Goal: Task Accomplishment & Management: Manage account settings

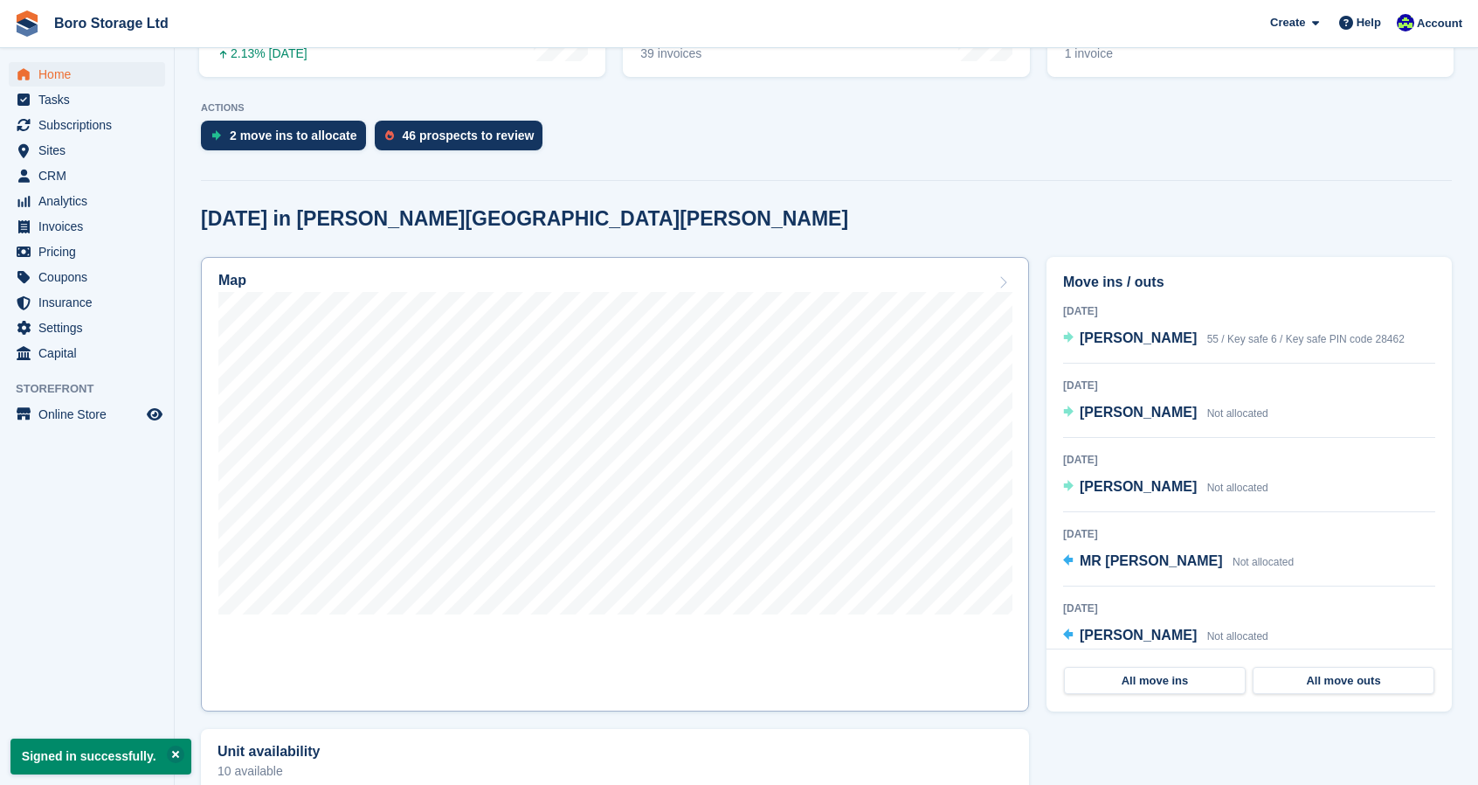
scroll to position [354, 0]
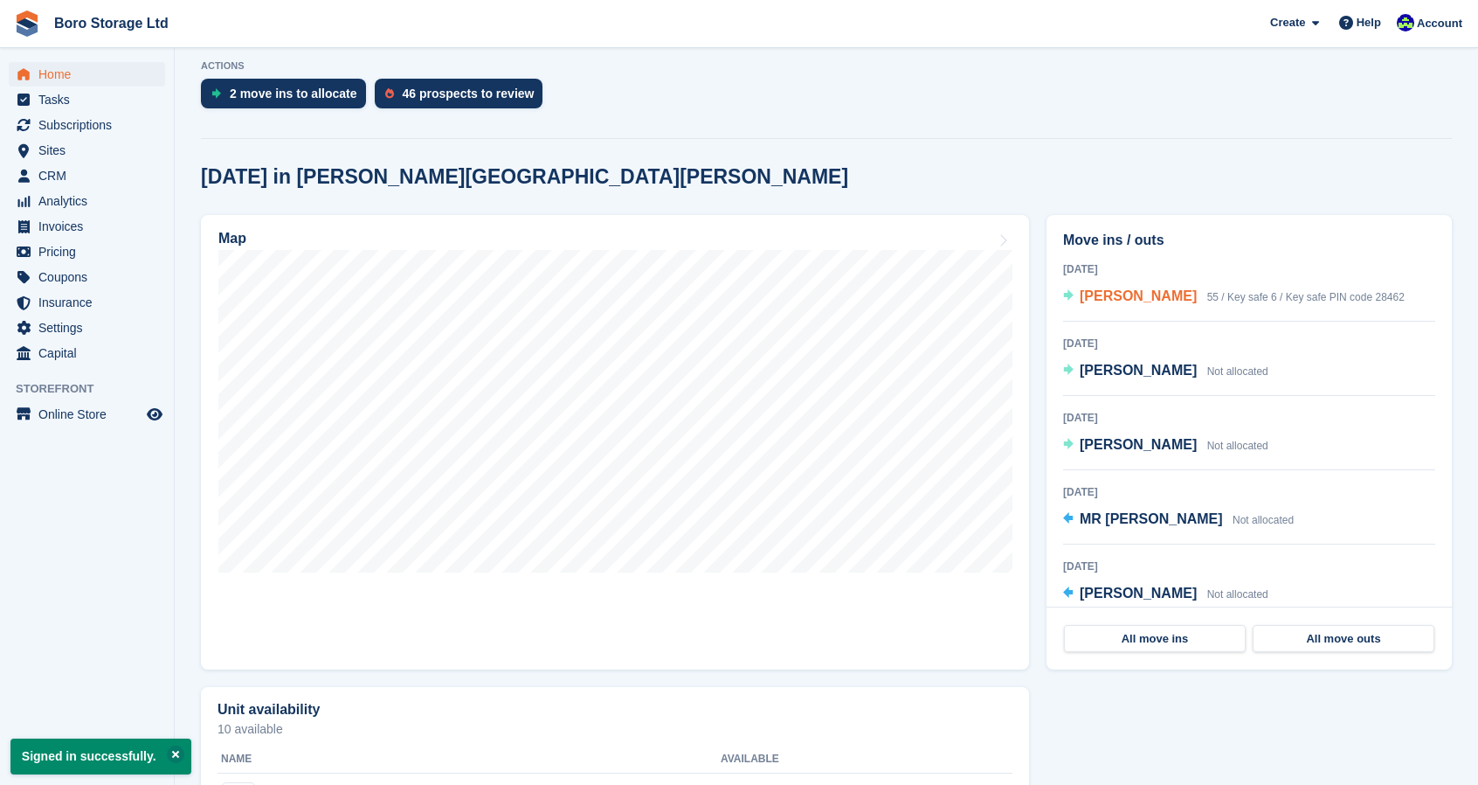
click at [1134, 294] on span "[PERSON_NAME]" at bounding box center [1138, 295] width 117 height 15
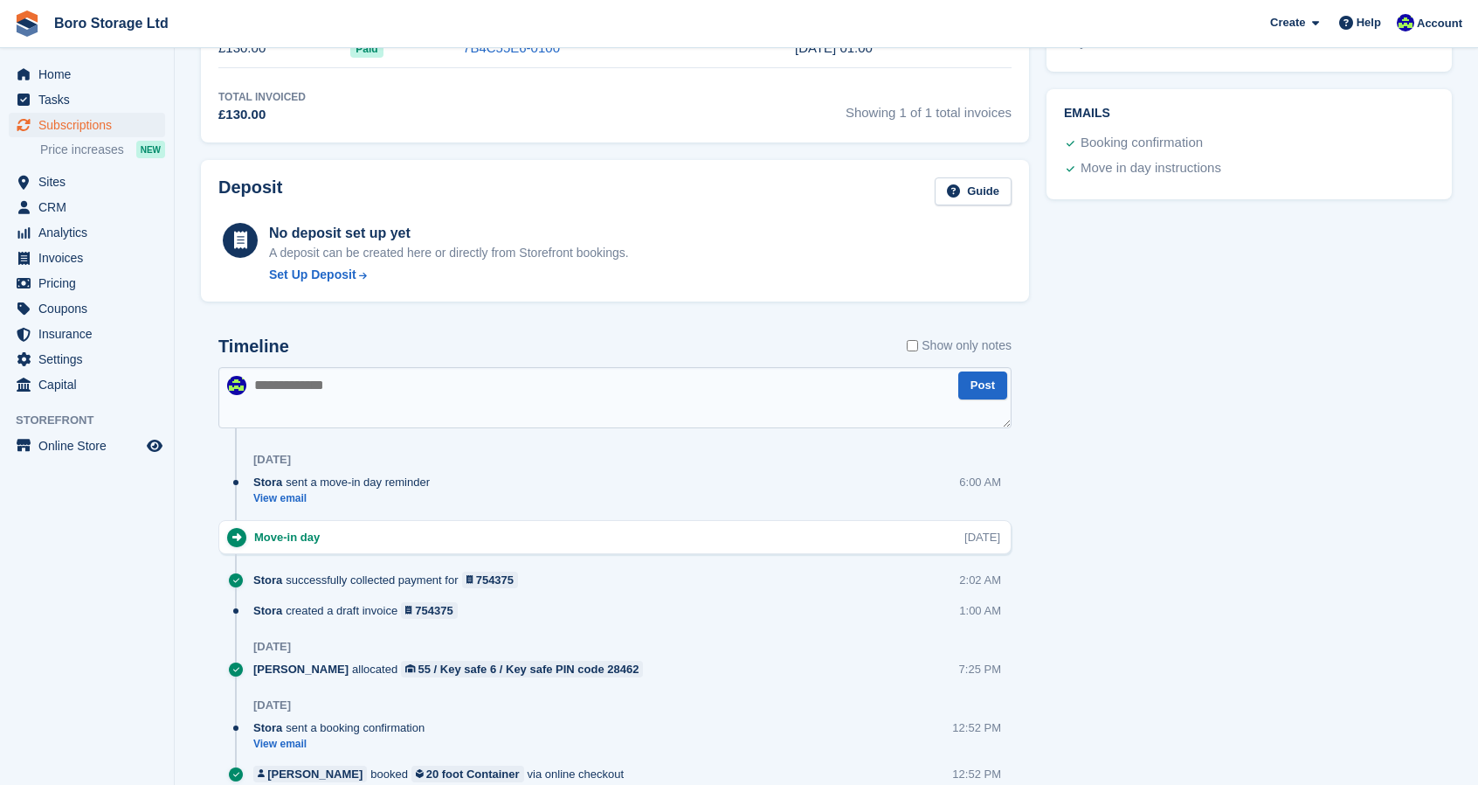
scroll to position [687, 0]
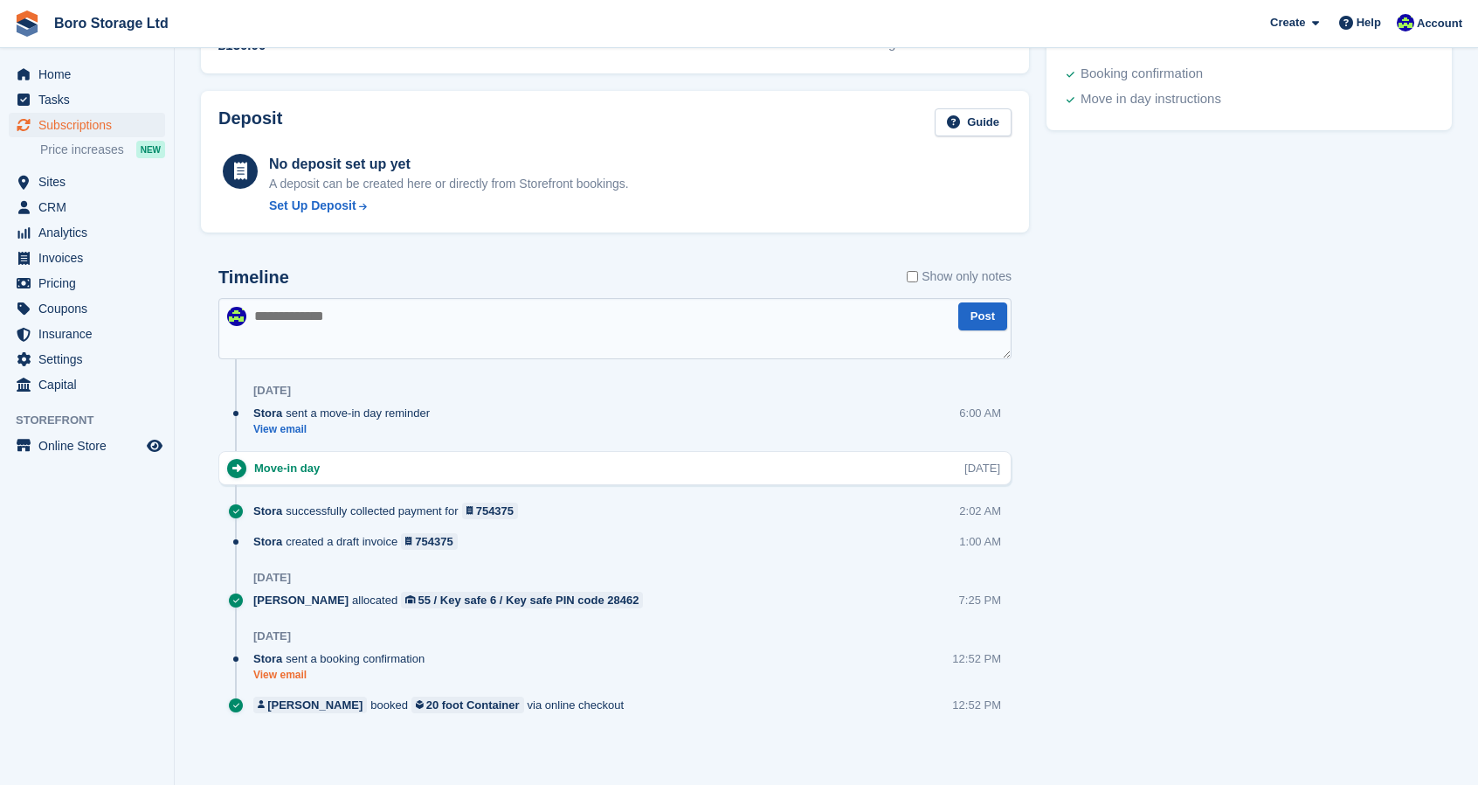
click at [287, 674] on link "View email" at bounding box center [343, 674] width 180 height 15
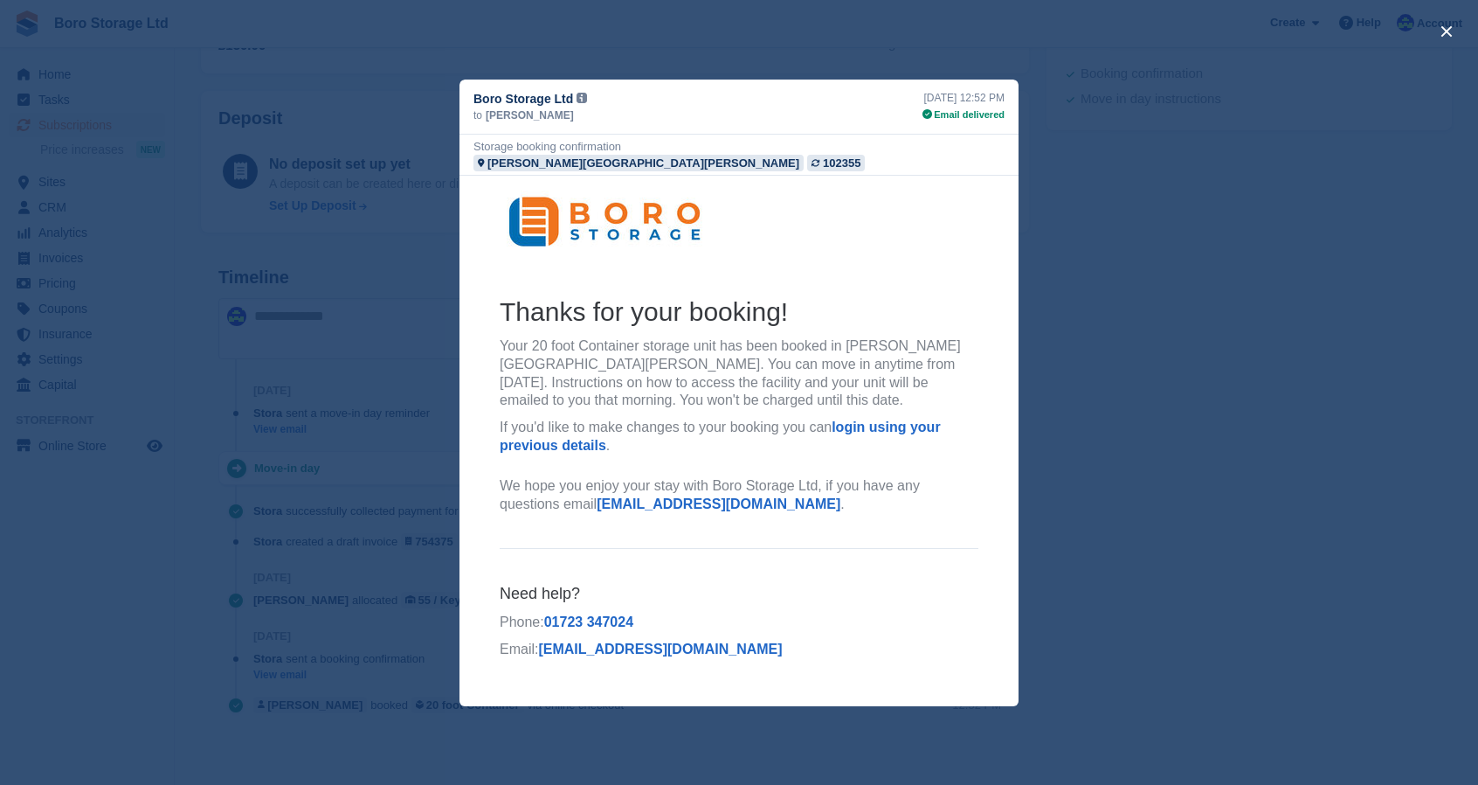
scroll to position [0, 0]
click at [1271, 209] on div "close" at bounding box center [739, 392] width 1478 height 785
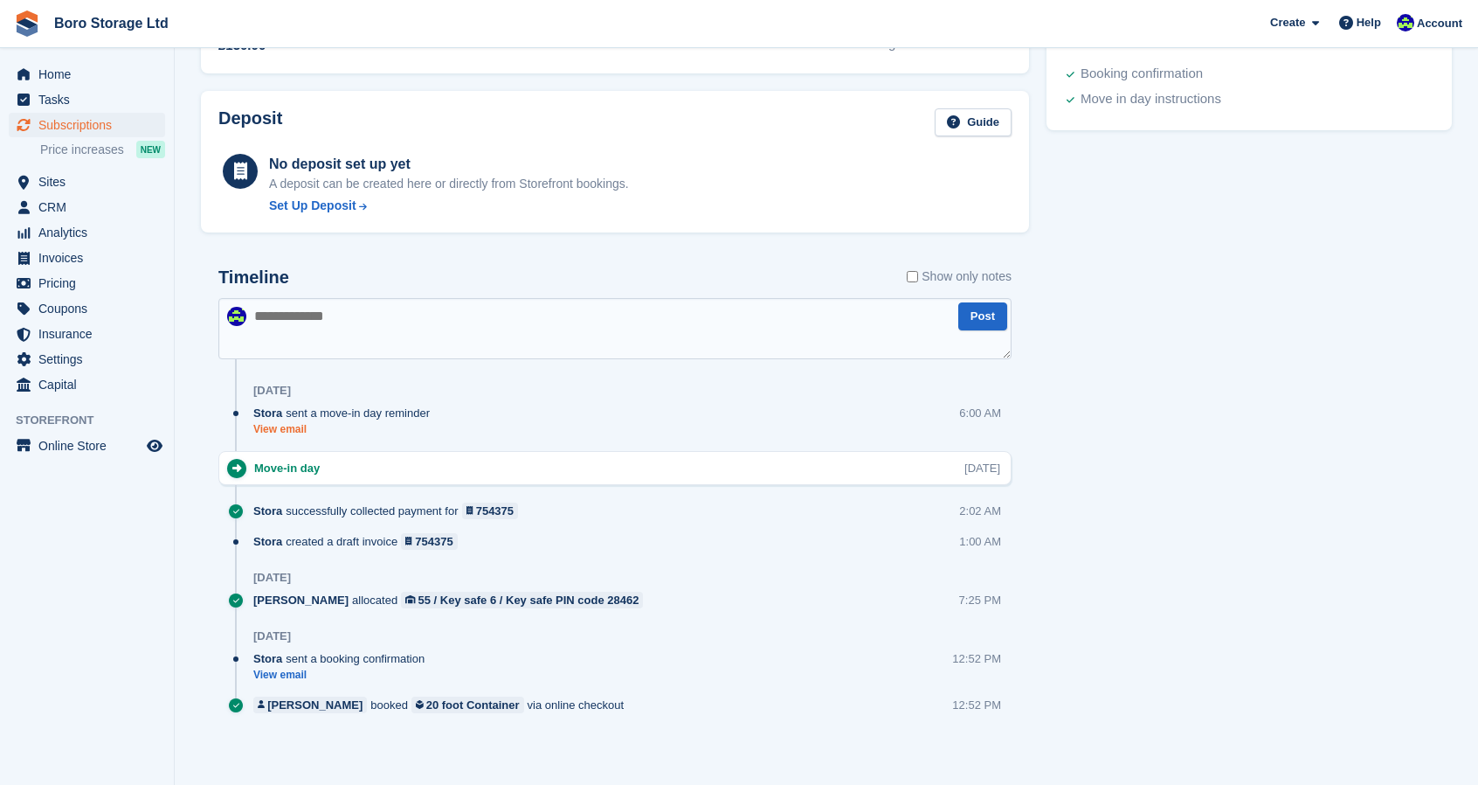
click at [287, 424] on link "View email" at bounding box center [345, 429] width 185 height 15
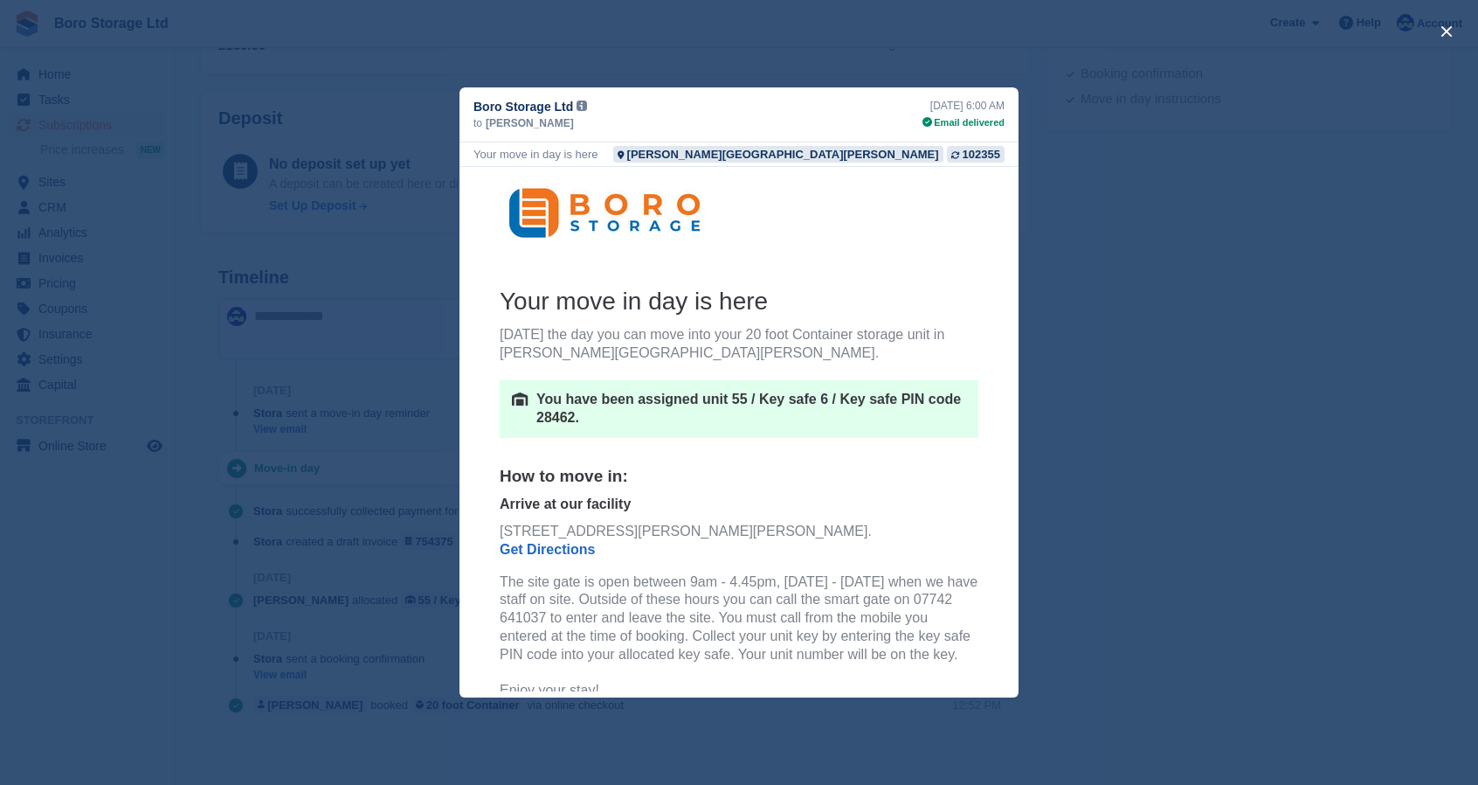
click at [1256, 385] on div "close" at bounding box center [739, 392] width 1478 height 785
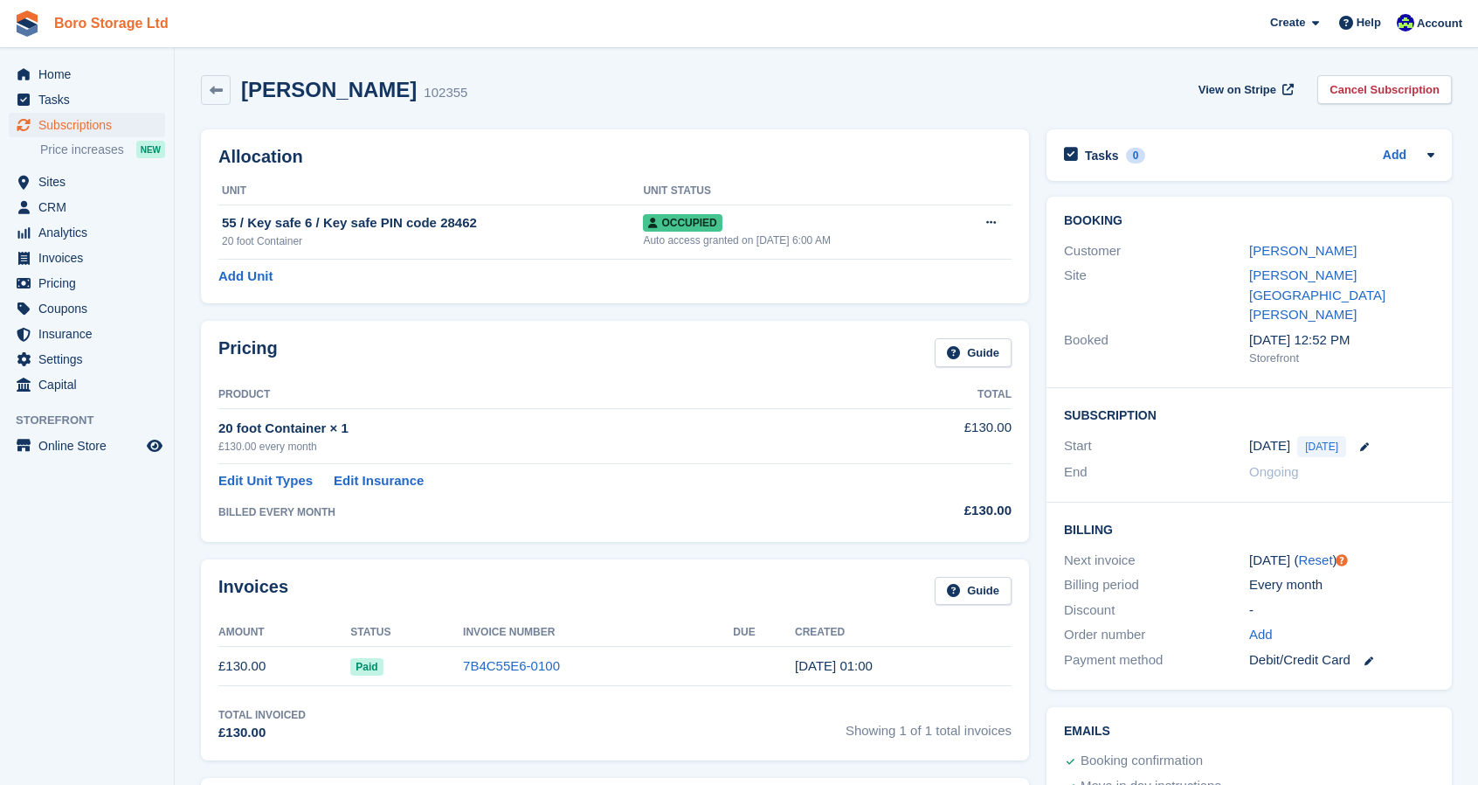
click at [129, 23] on link "Boro Storage Ltd" at bounding box center [111, 23] width 128 height 29
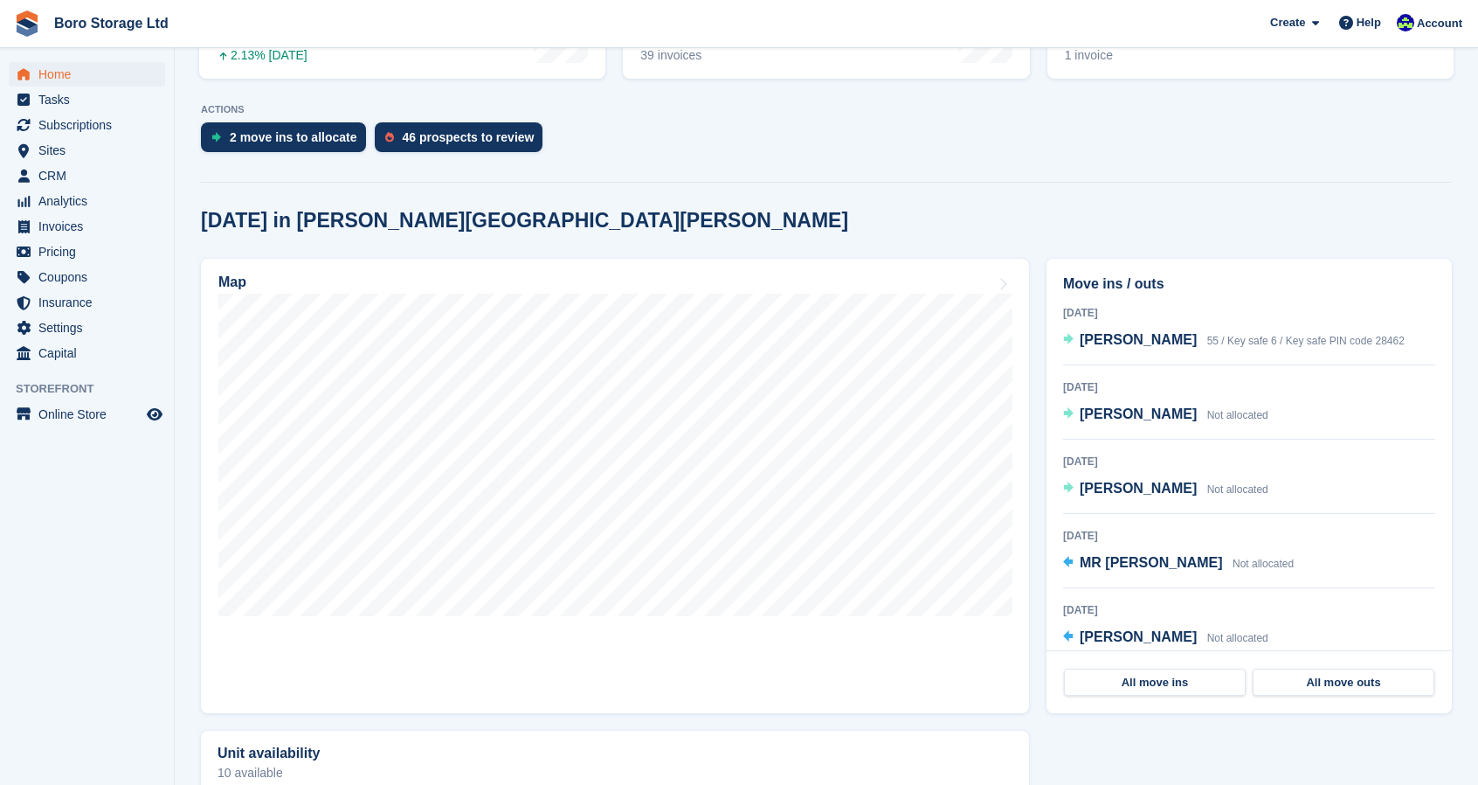
scroll to position [313, 0]
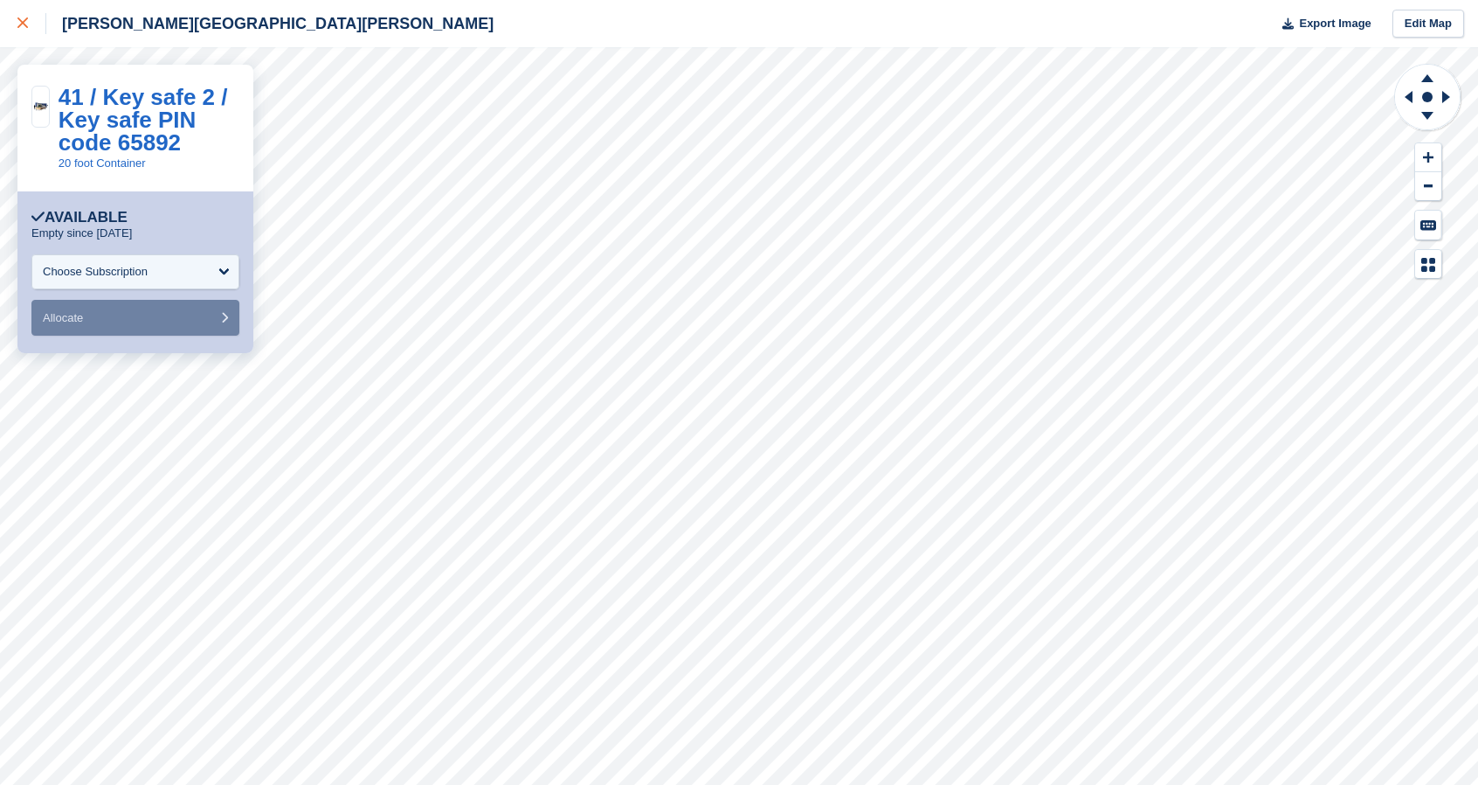
click at [27, 27] on icon at bounding box center [22, 22] width 10 height 10
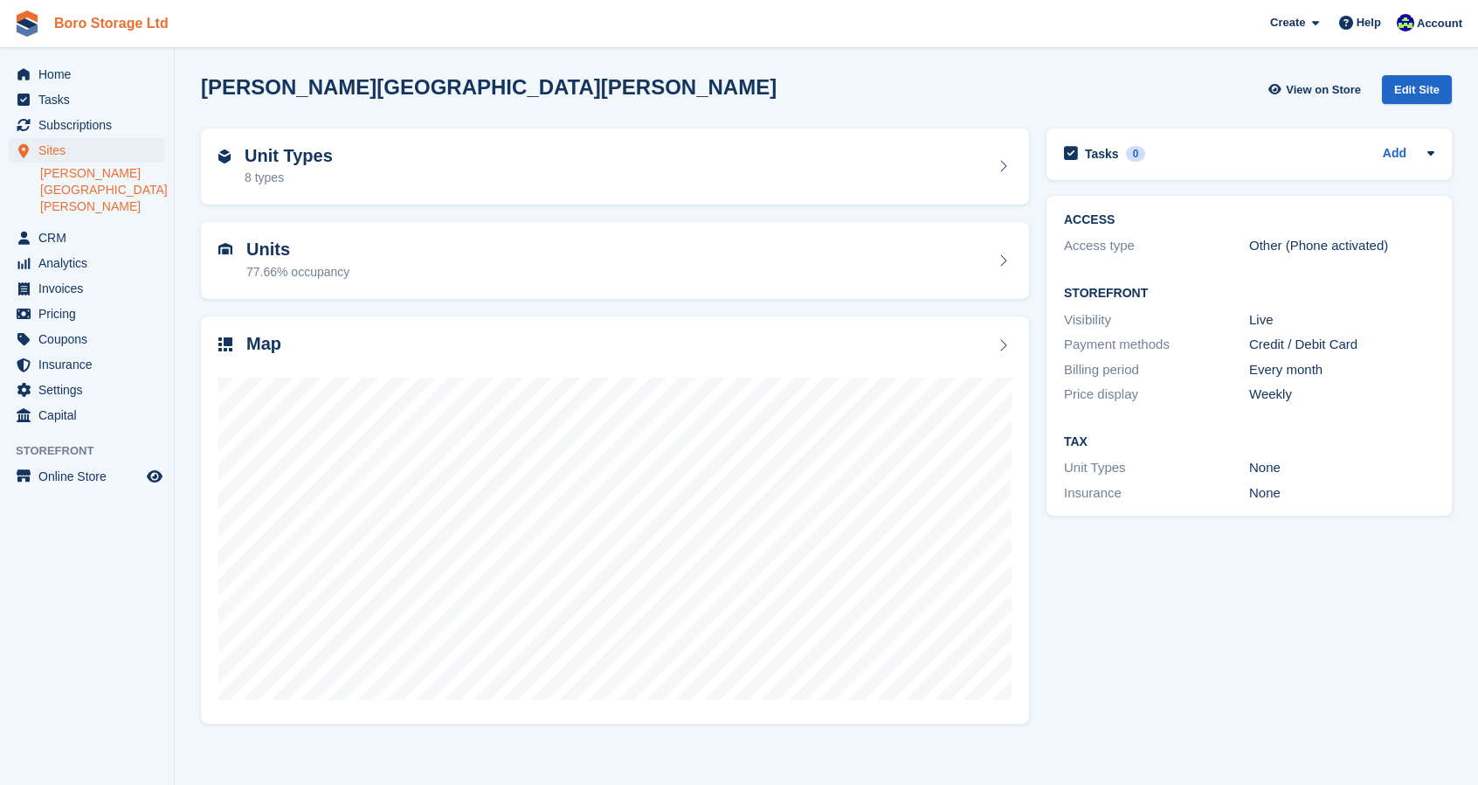
click at [105, 22] on link "Boro Storage Ltd" at bounding box center [111, 23] width 128 height 29
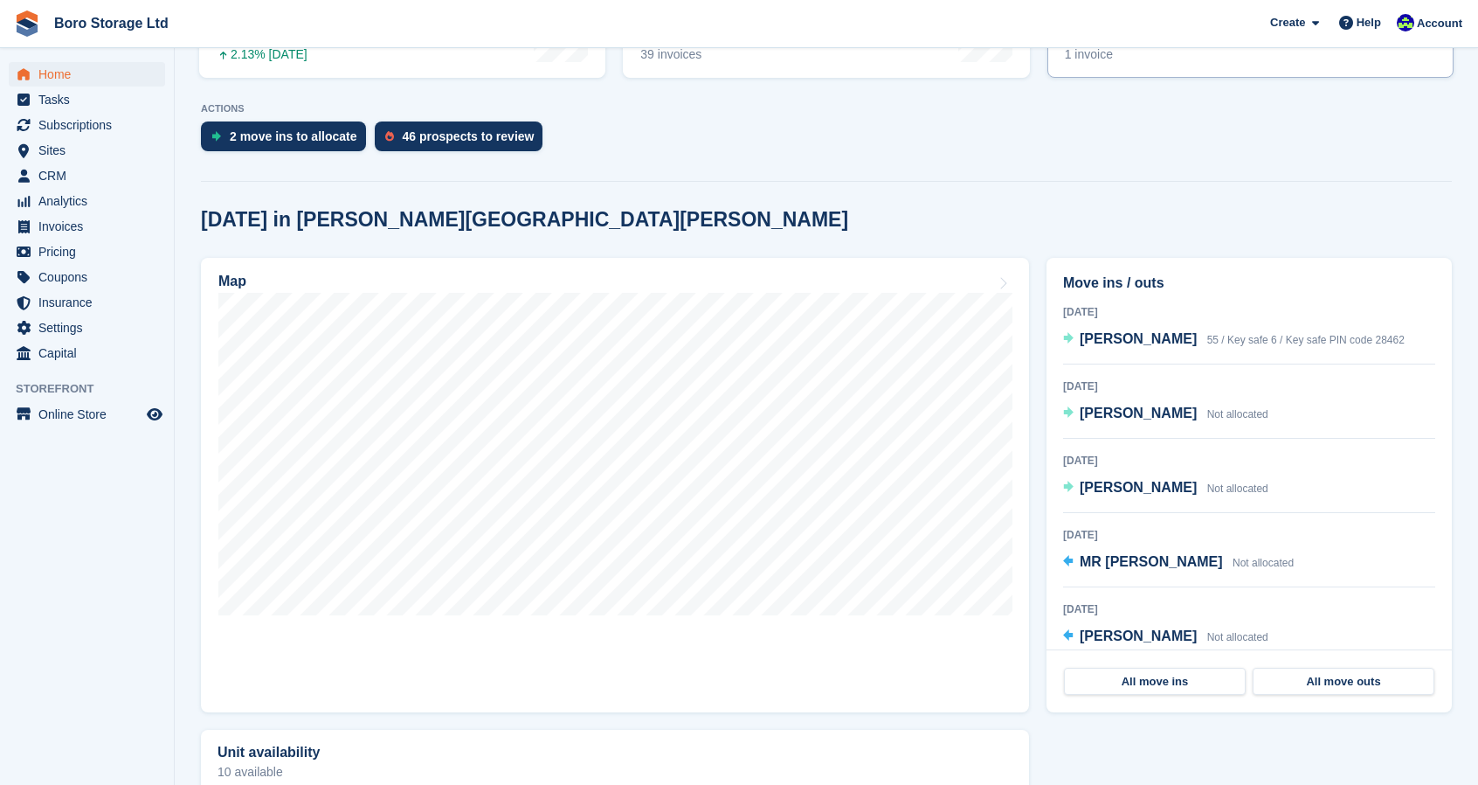
scroll to position [312, 0]
click at [1133, 413] on span "[PERSON_NAME]" at bounding box center [1138, 412] width 117 height 15
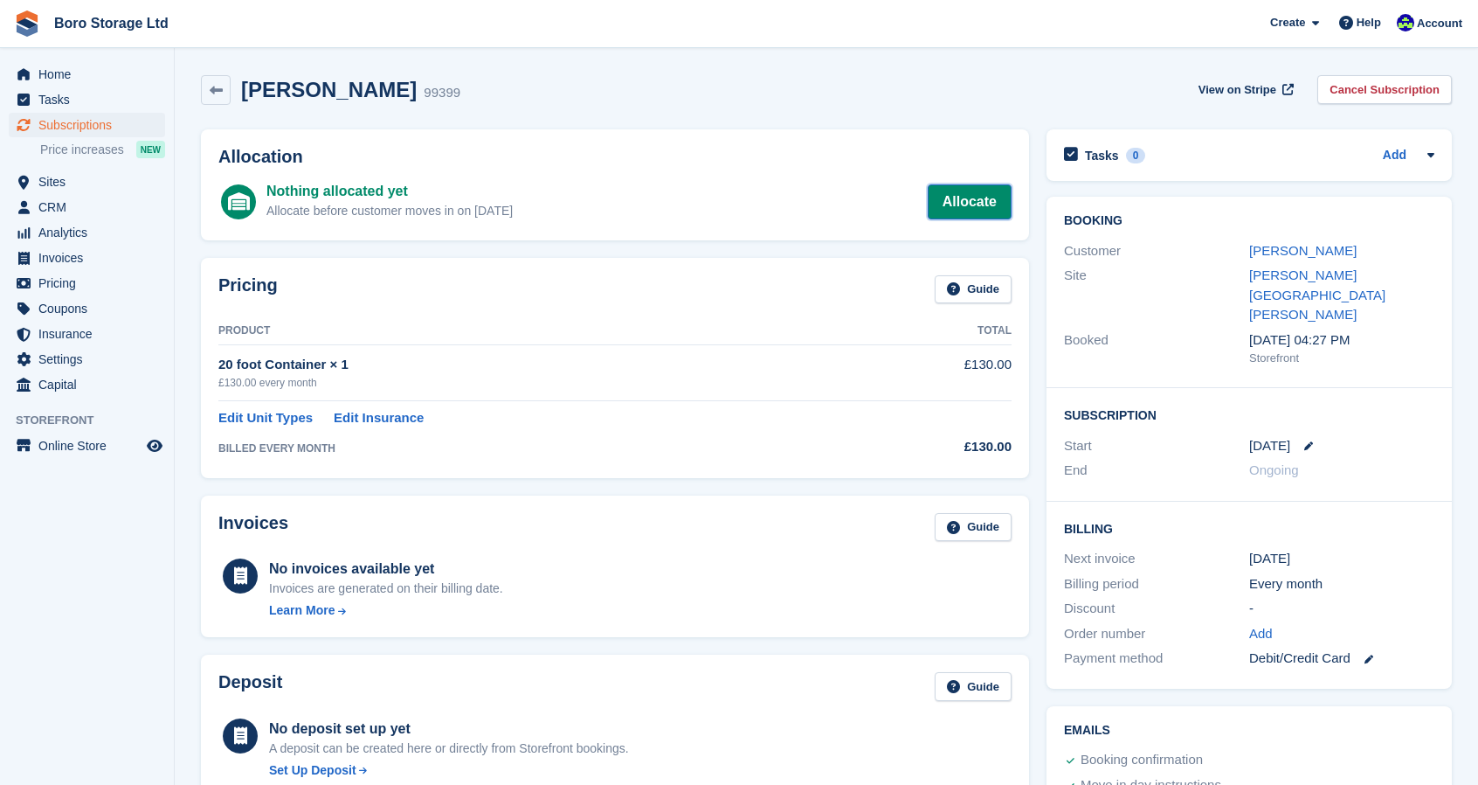
click at [972, 200] on link "Allocate" at bounding box center [970, 201] width 84 height 35
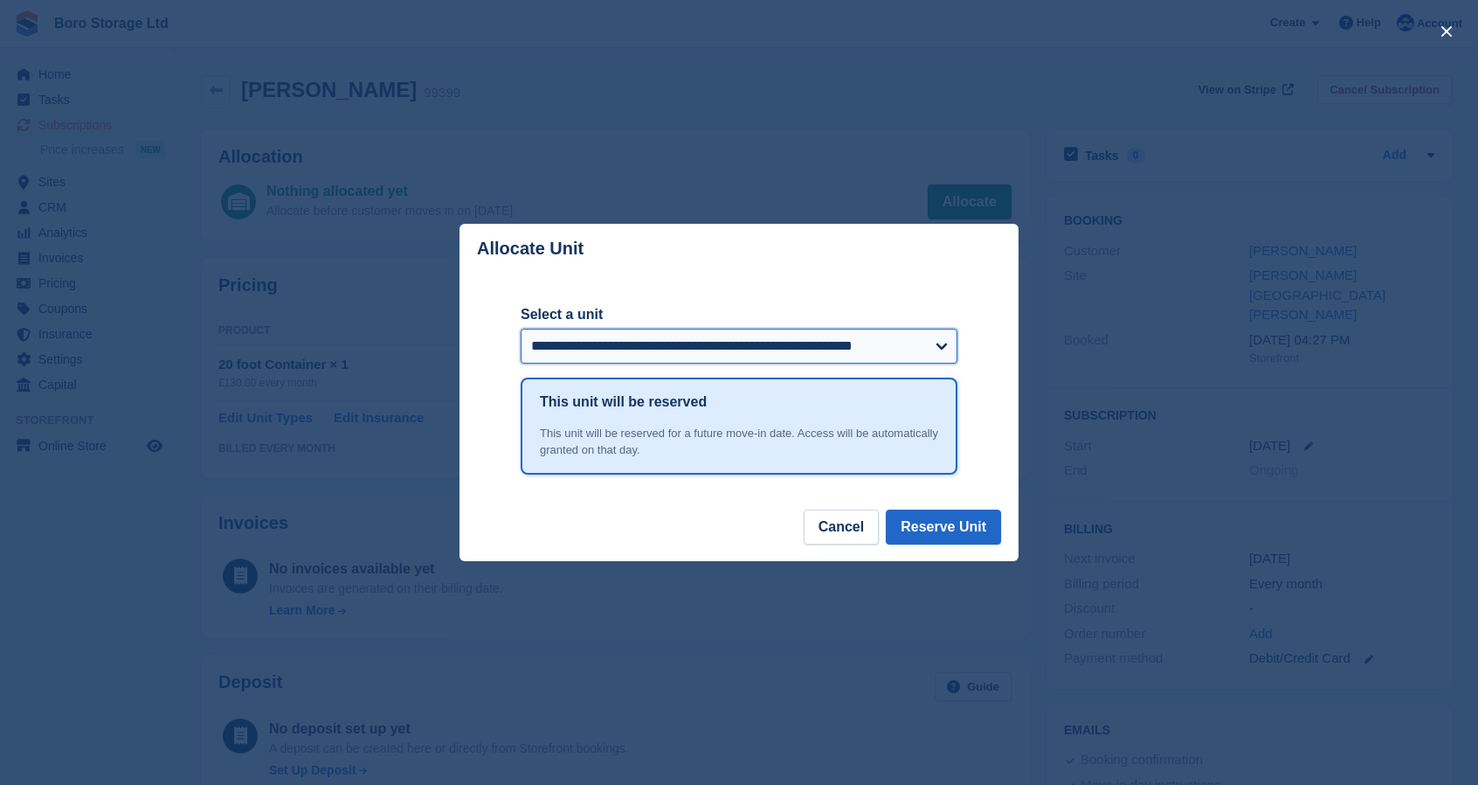
click at [726, 335] on select "**********" at bounding box center [739, 345] width 437 height 35
select select "******"
click at [521, 329] on select "**********" at bounding box center [739, 345] width 437 height 35
click at [932, 525] on button "Reserve Unit" at bounding box center [943, 526] width 115 height 35
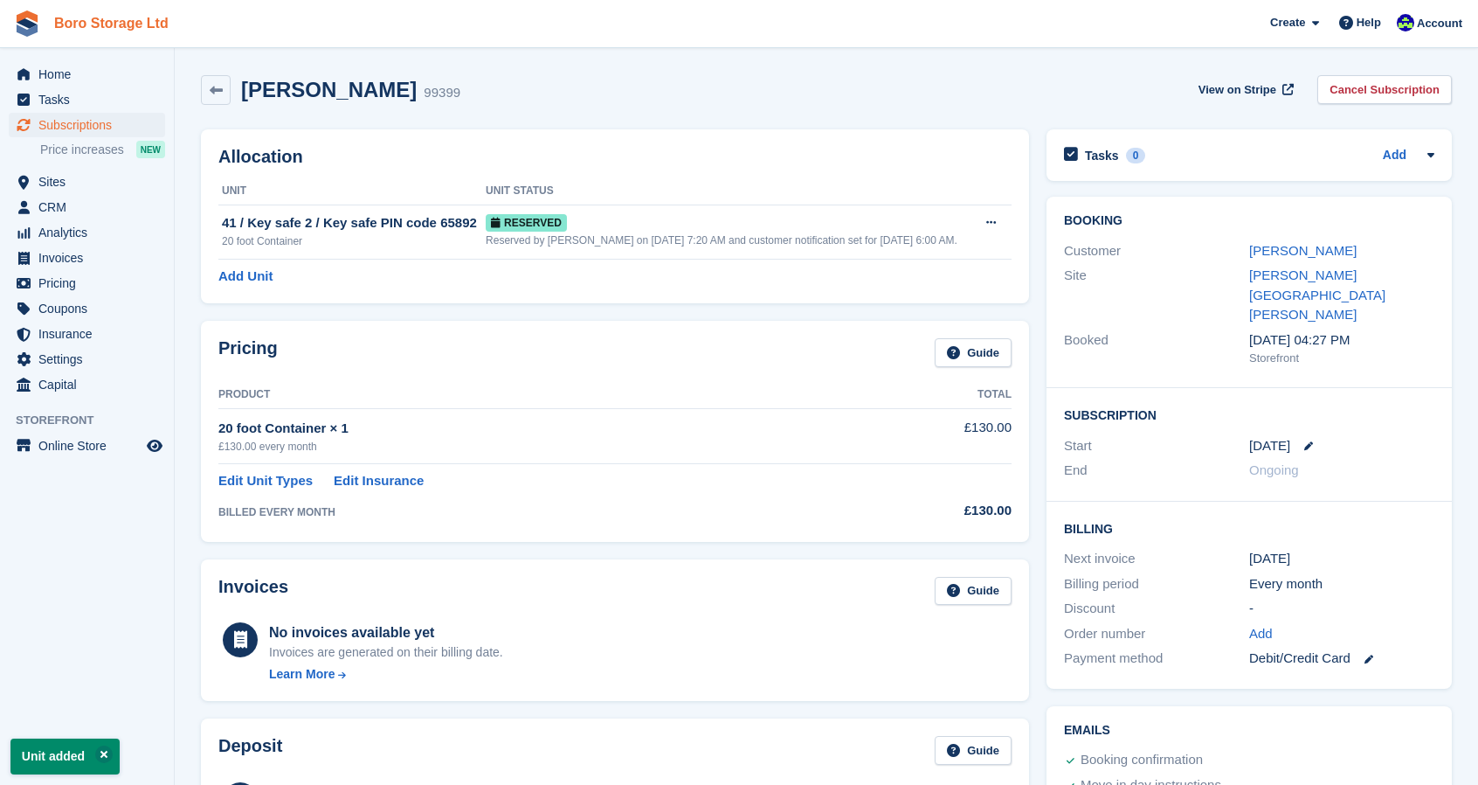
click at [110, 27] on link "Boro Storage Ltd" at bounding box center [111, 23] width 128 height 29
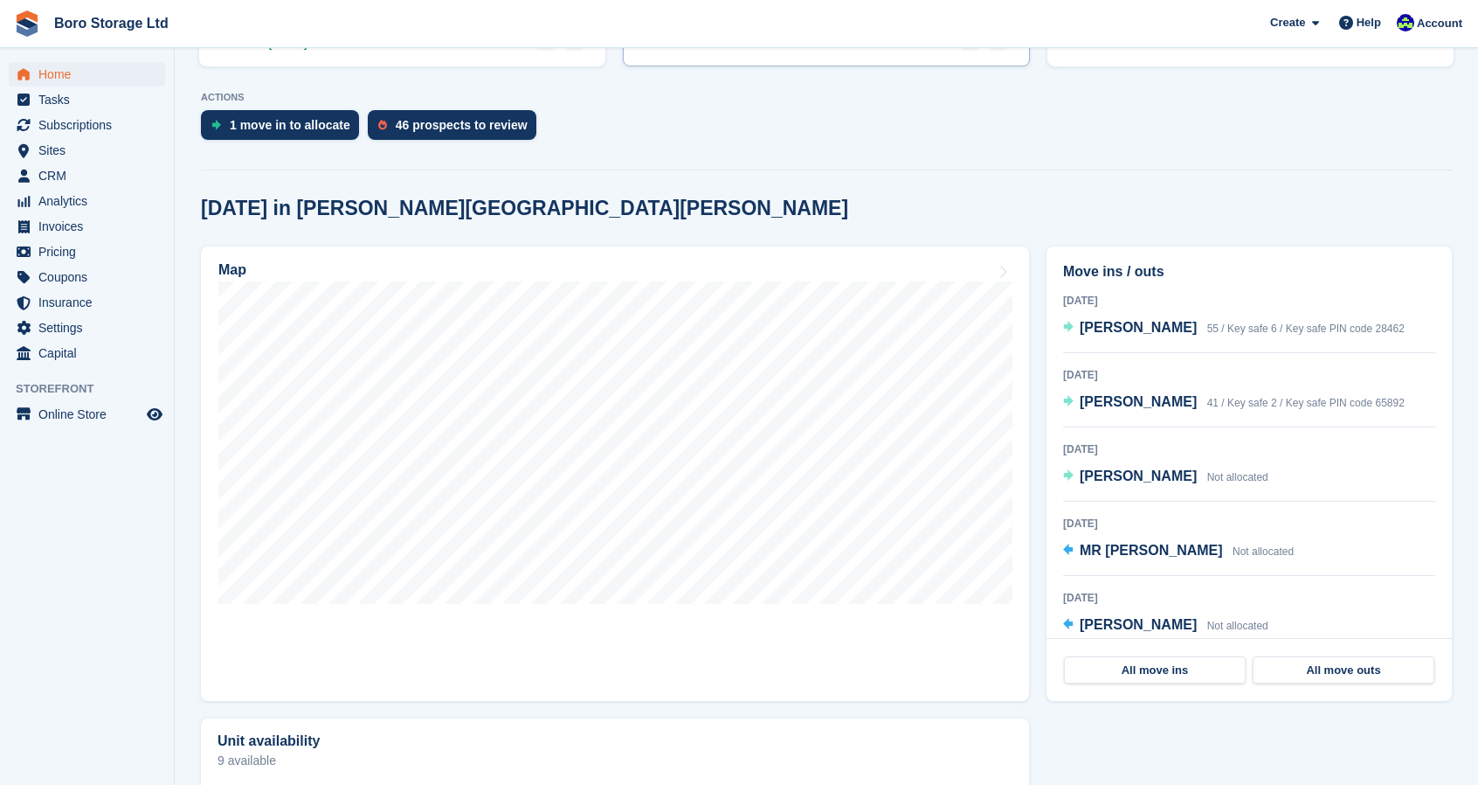
scroll to position [323, 0]
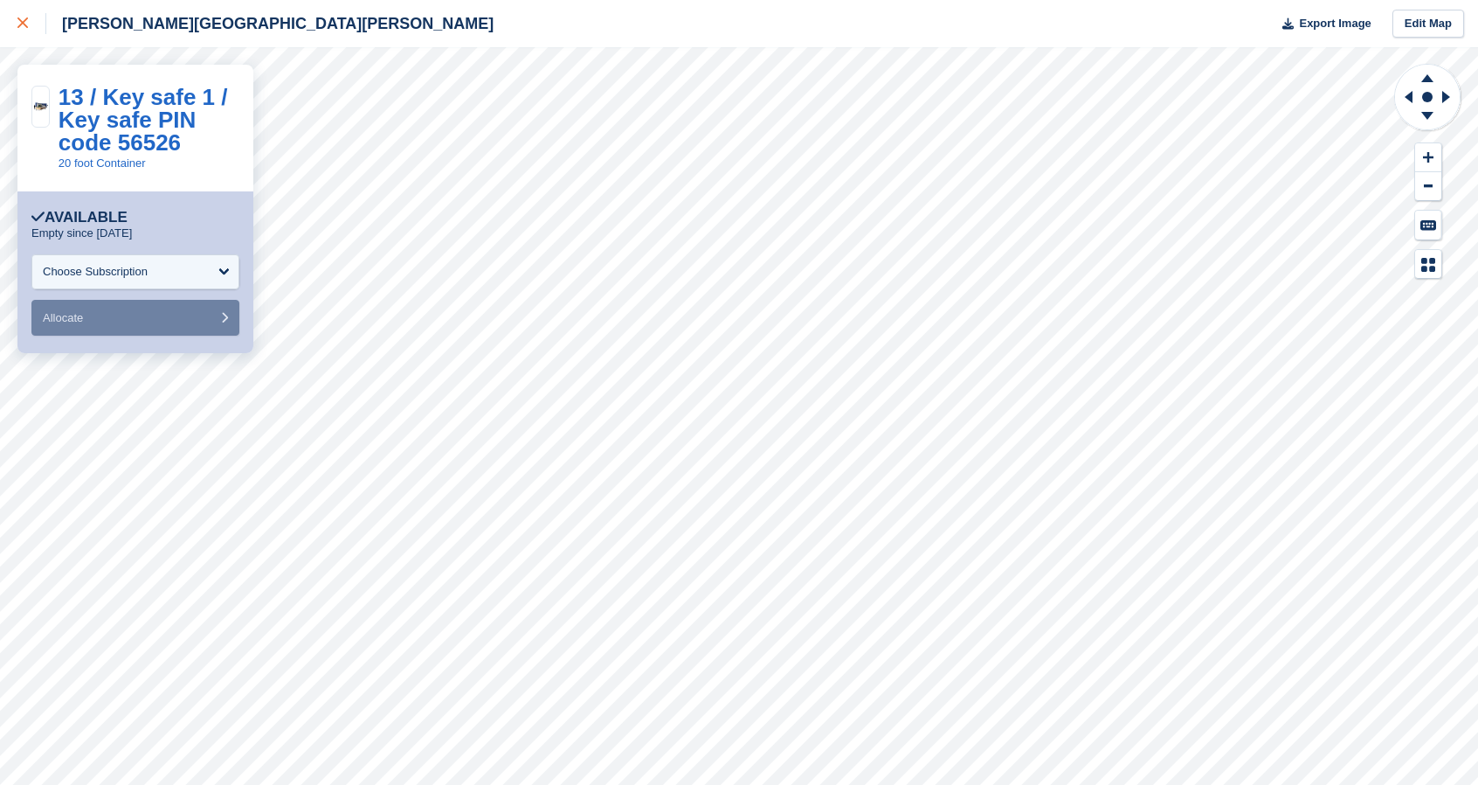
click at [25, 26] on icon at bounding box center [22, 22] width 10 height 10
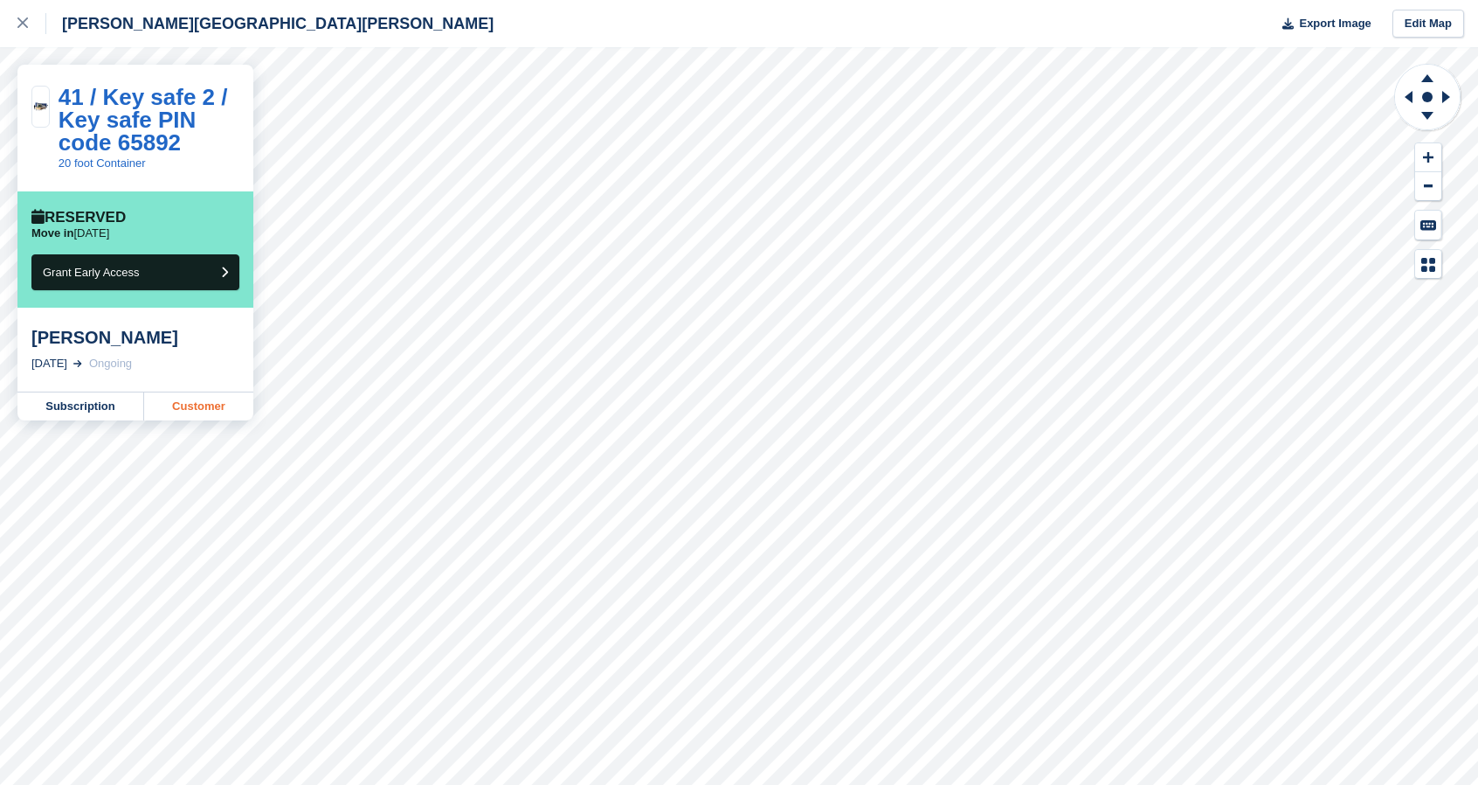
click at [199, 403] on link "Customer" at bounding box center [198, 406] width 109 height 28
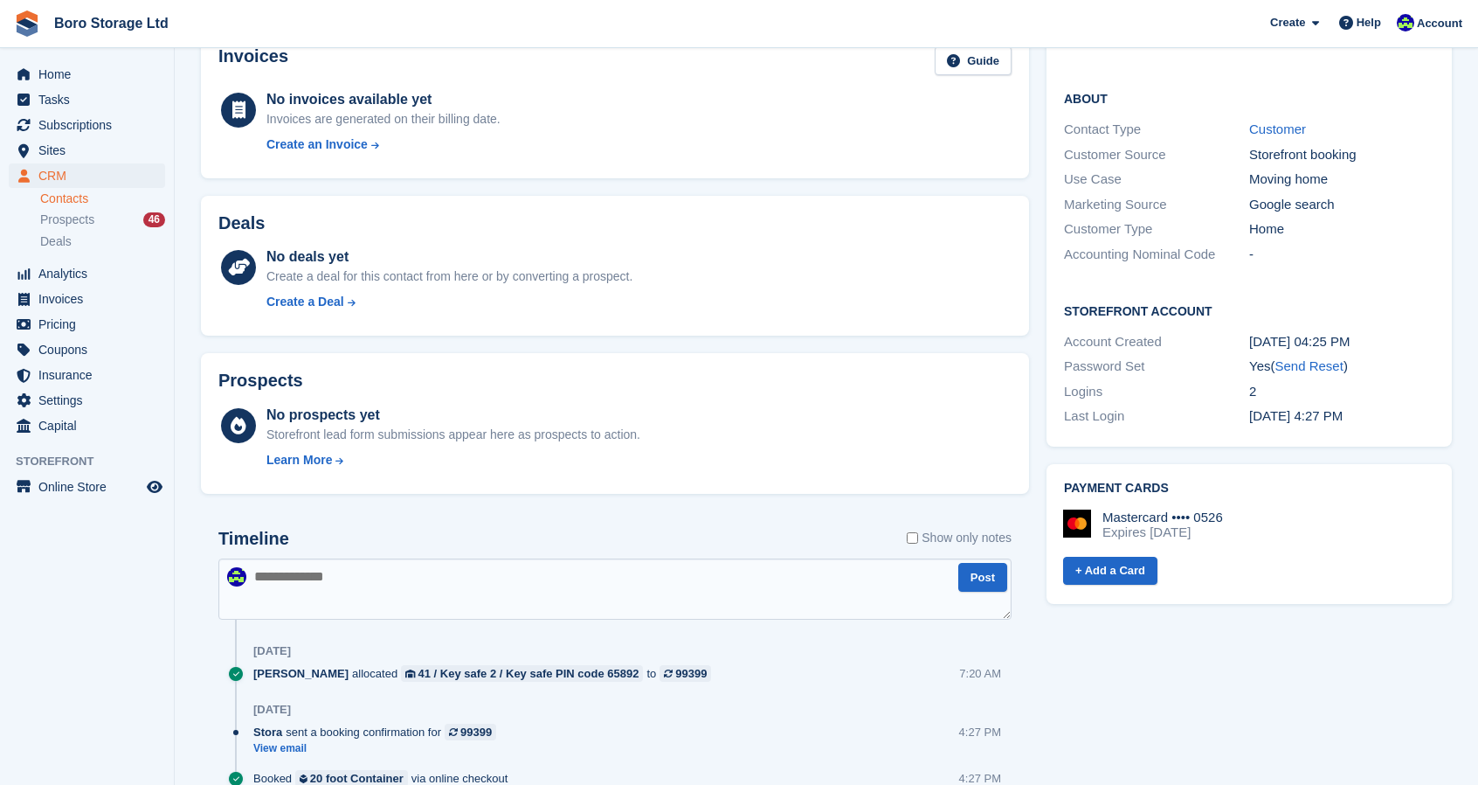
scroll to position [411, 0]
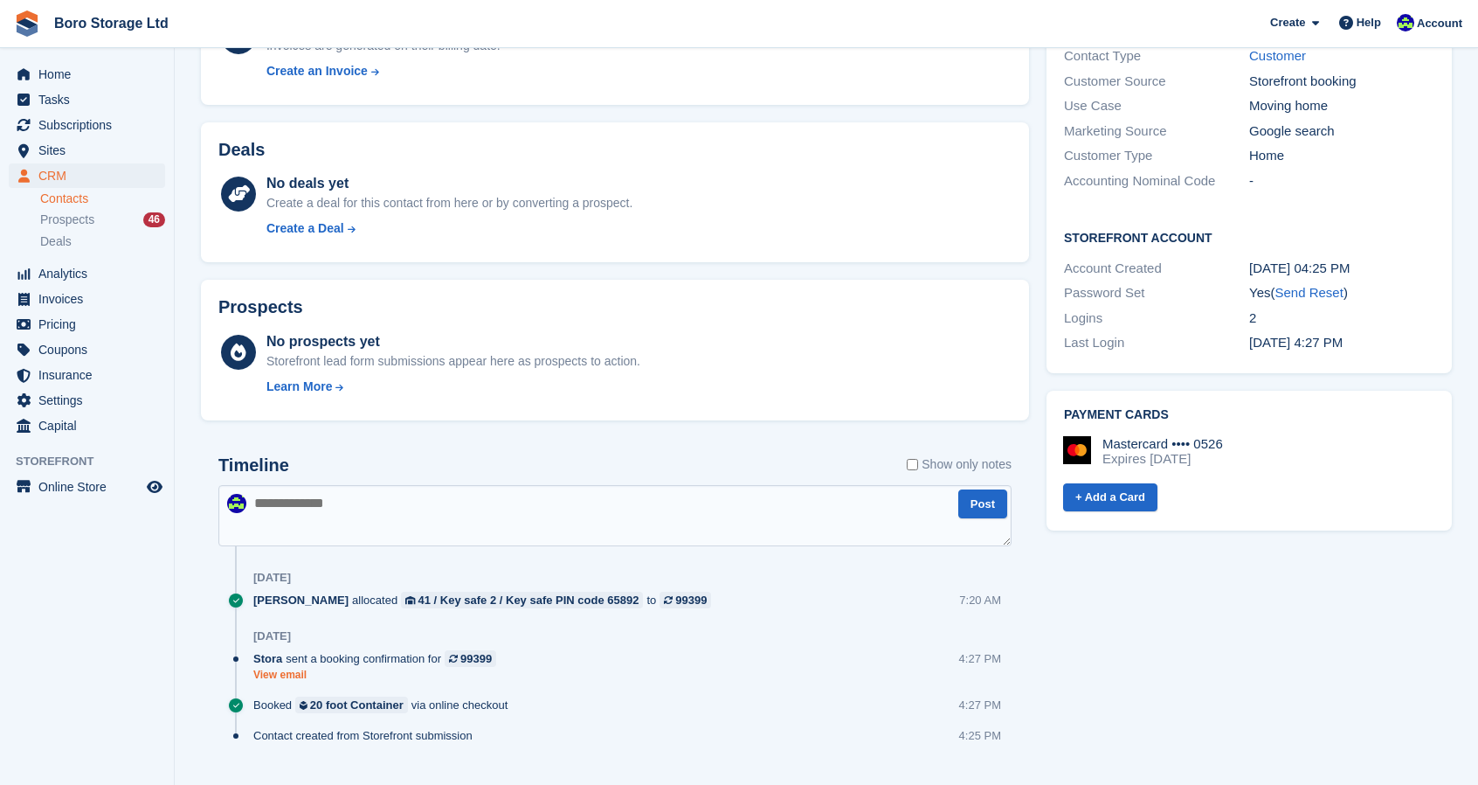
click at [294, 667] on link "View email" at bounding box center [379, 674] width 252 height 15
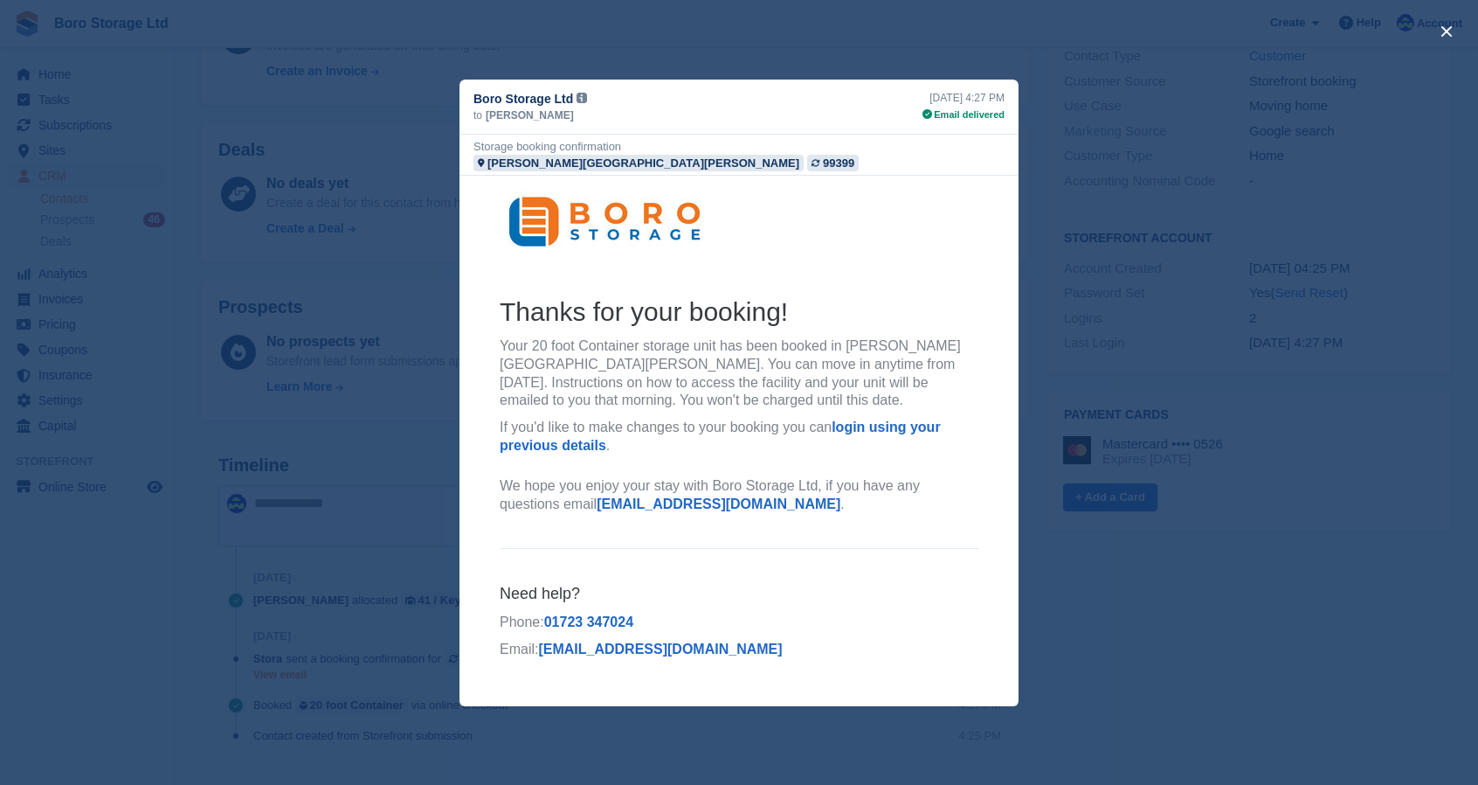
scroll to position [0, 0]
click at [1305, 517] on div "close" at bounding box center [739, 392] width 1478 height 785
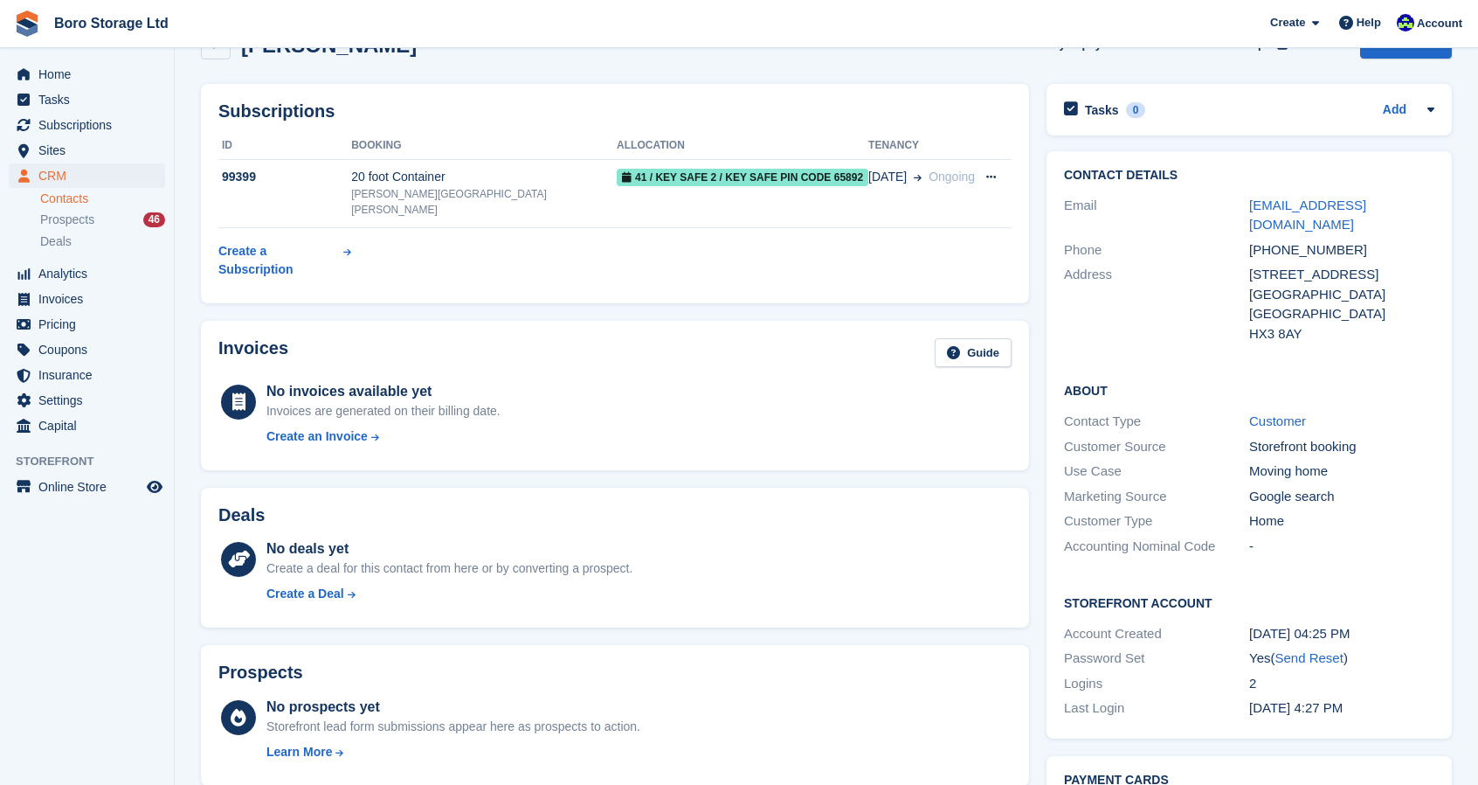
scroll to position [44, 0]
drag, startPoint x: 1363, startPoint y: 233, endPoint x: 1249, endPoint y: 237, distance: 113.6
click at [1249, 242] on div "+447917694108" at bounding box center [1341, 252] width 185 height 20
copy div "+447917694108"
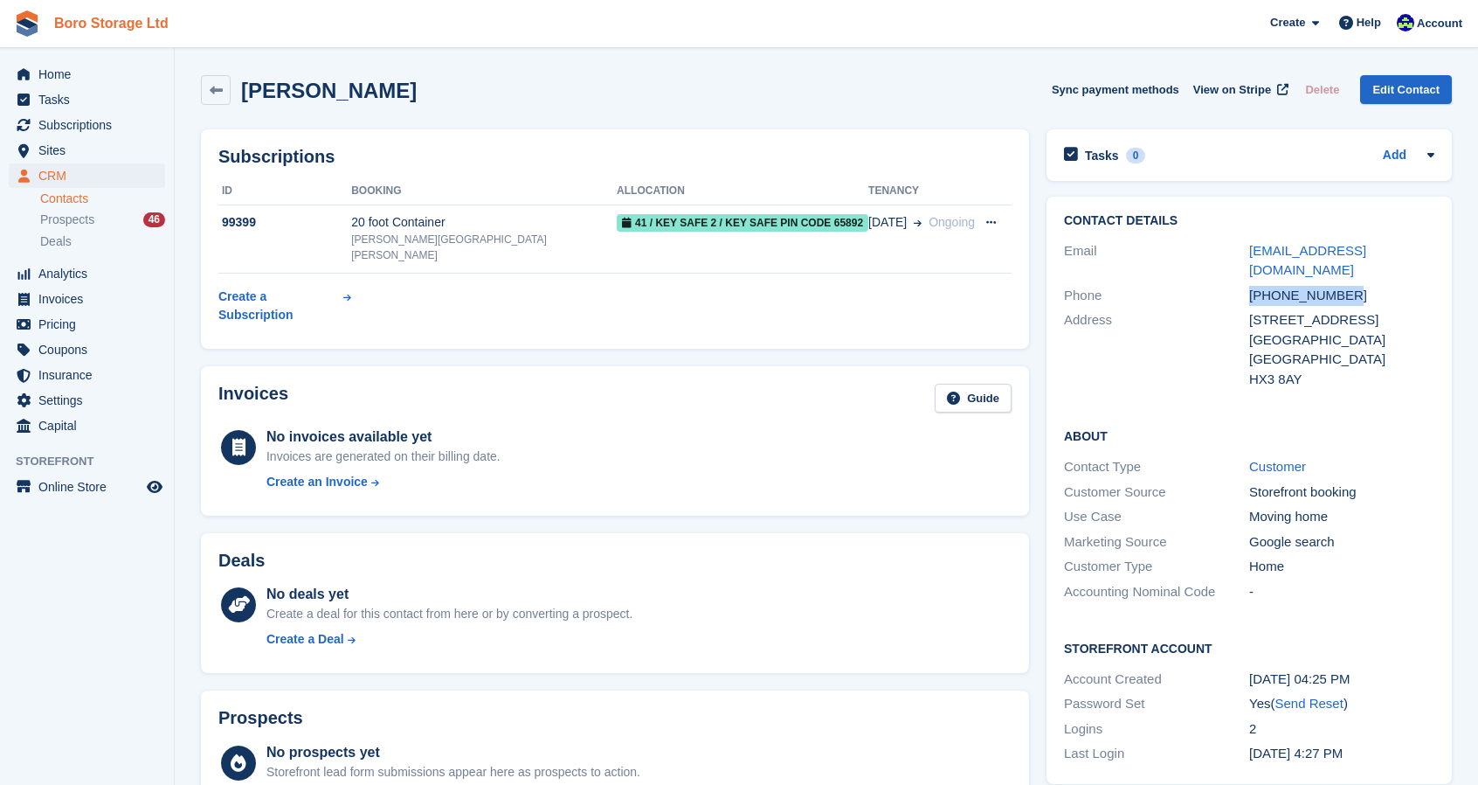
click at [119, 22] on link "Boro Storage Ltd" at bounding box center [111, 23] width 128 height 29
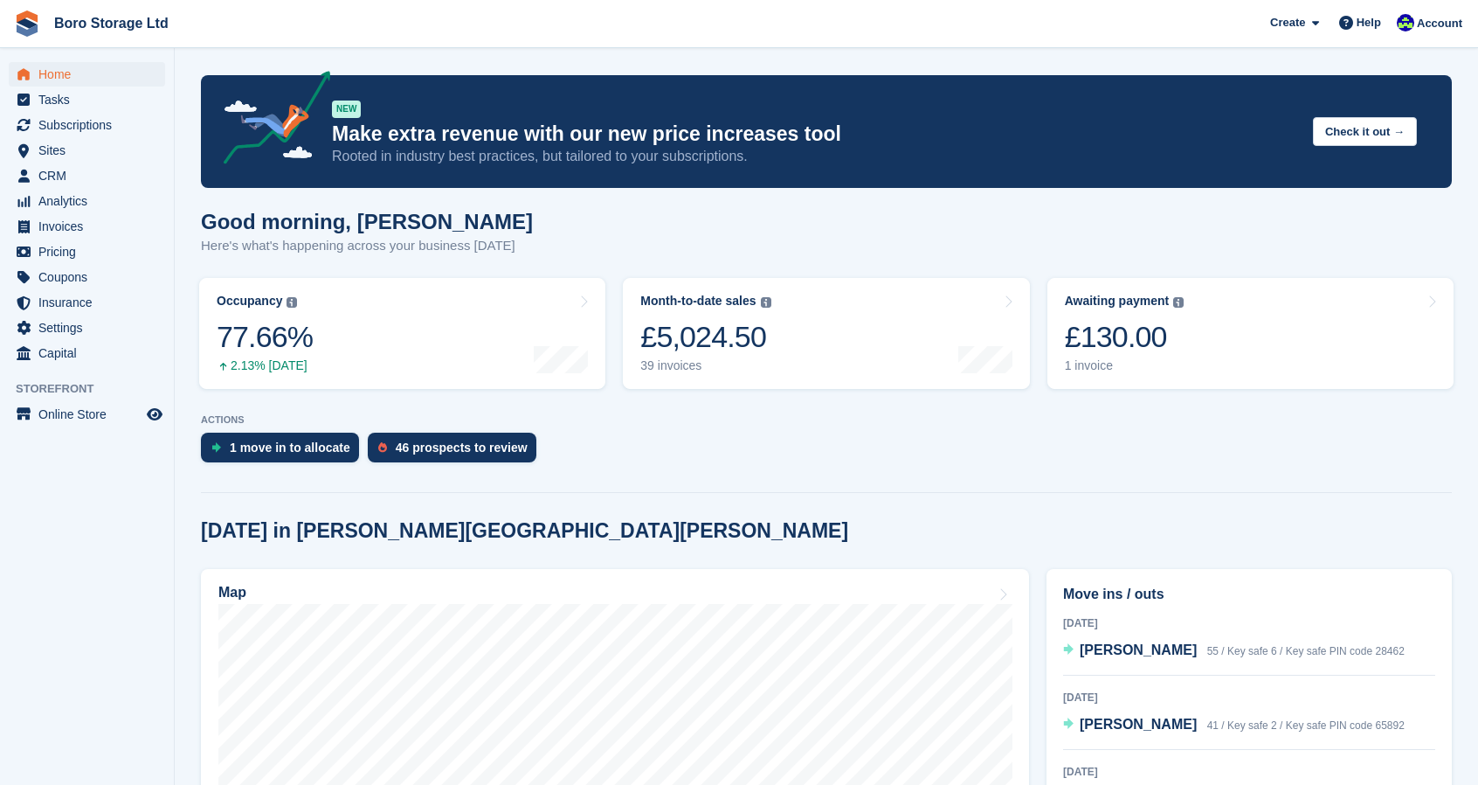
click at [963, 232] on div "Good morning, Tobie Here's what's happening across your business today" at bounding box center [826, 243] width 1251 height 67
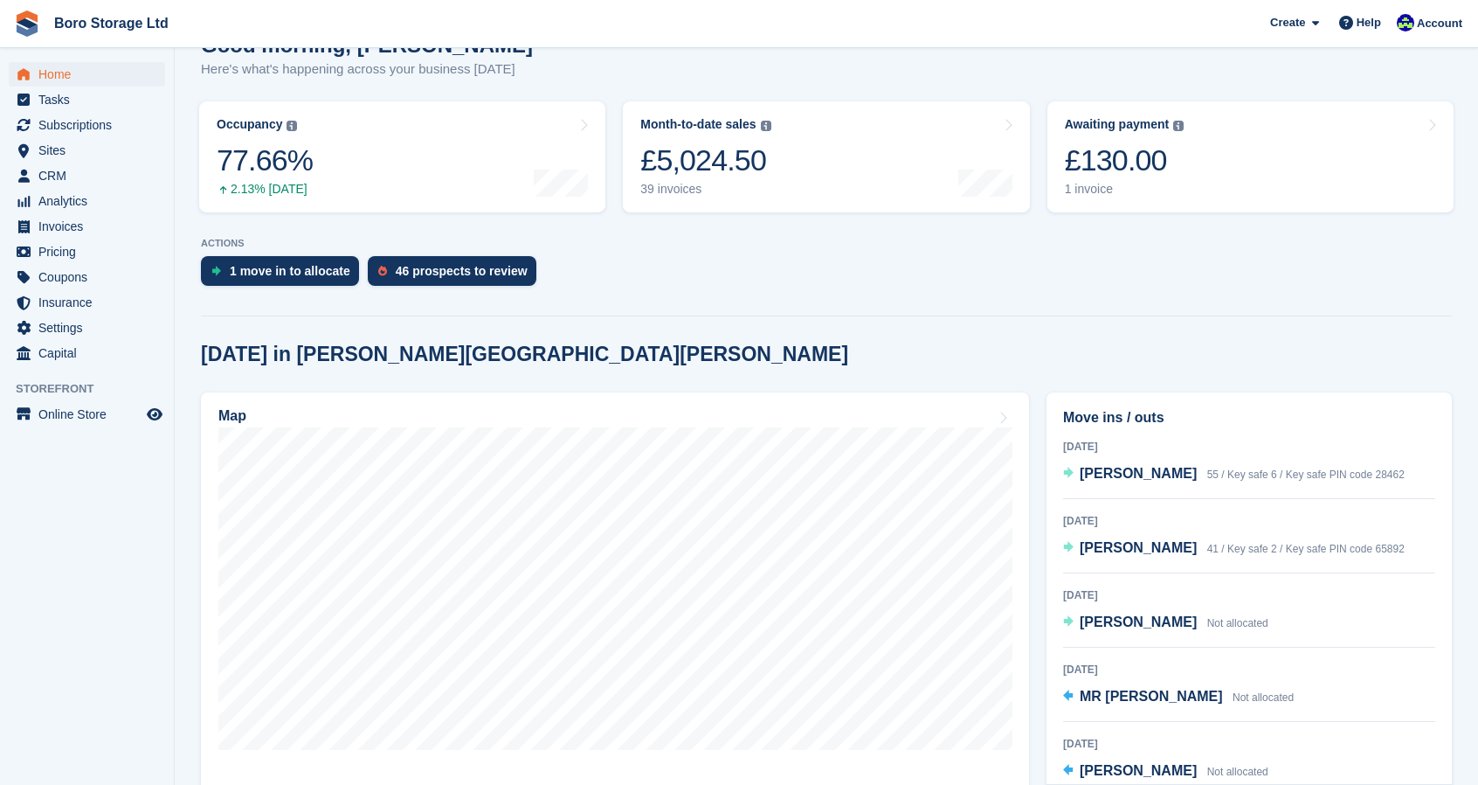
scroll to position [185, 0]
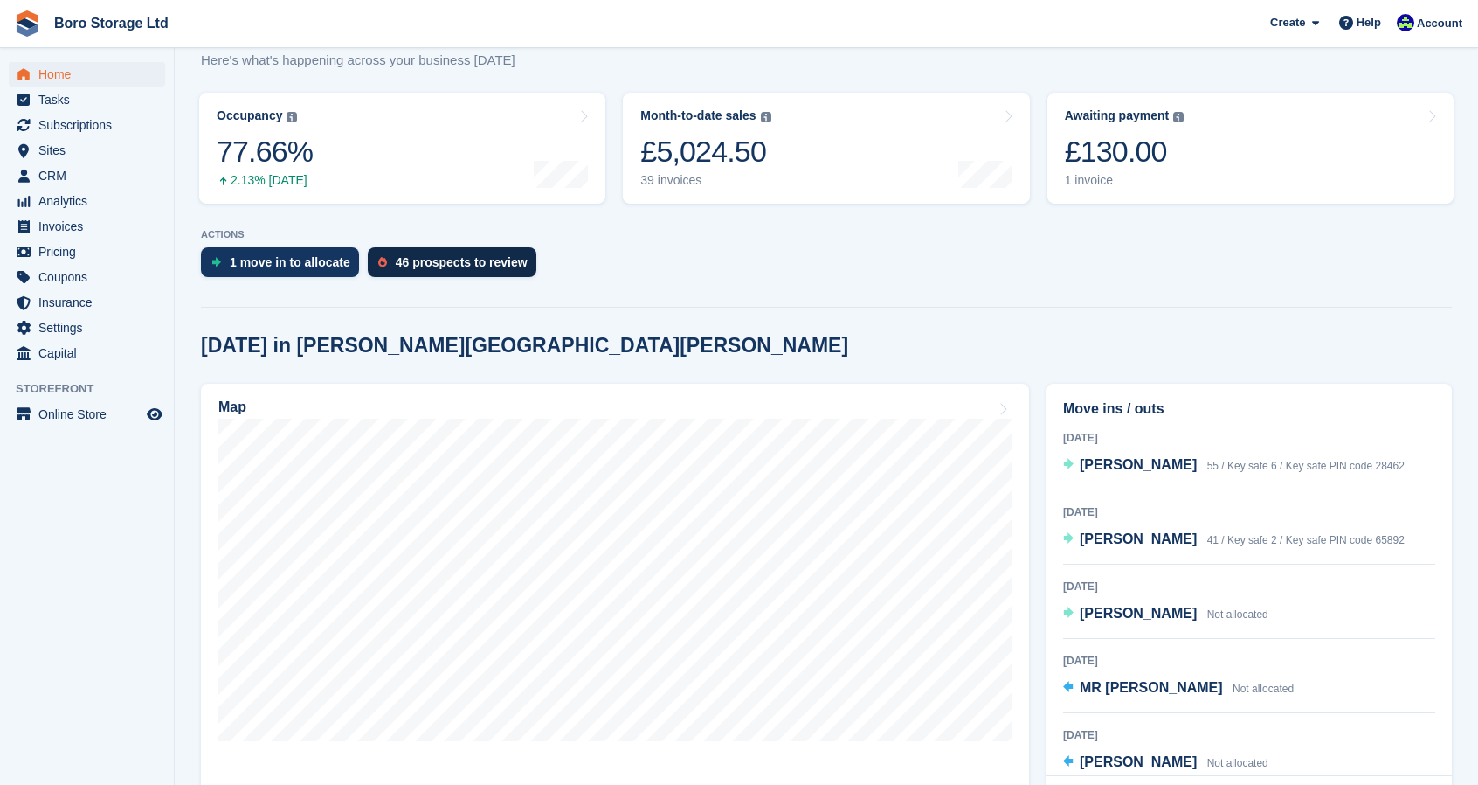
click at [479, 265] on div "46 prospects to review" at bounding box center [462, 262] width 132 height 14
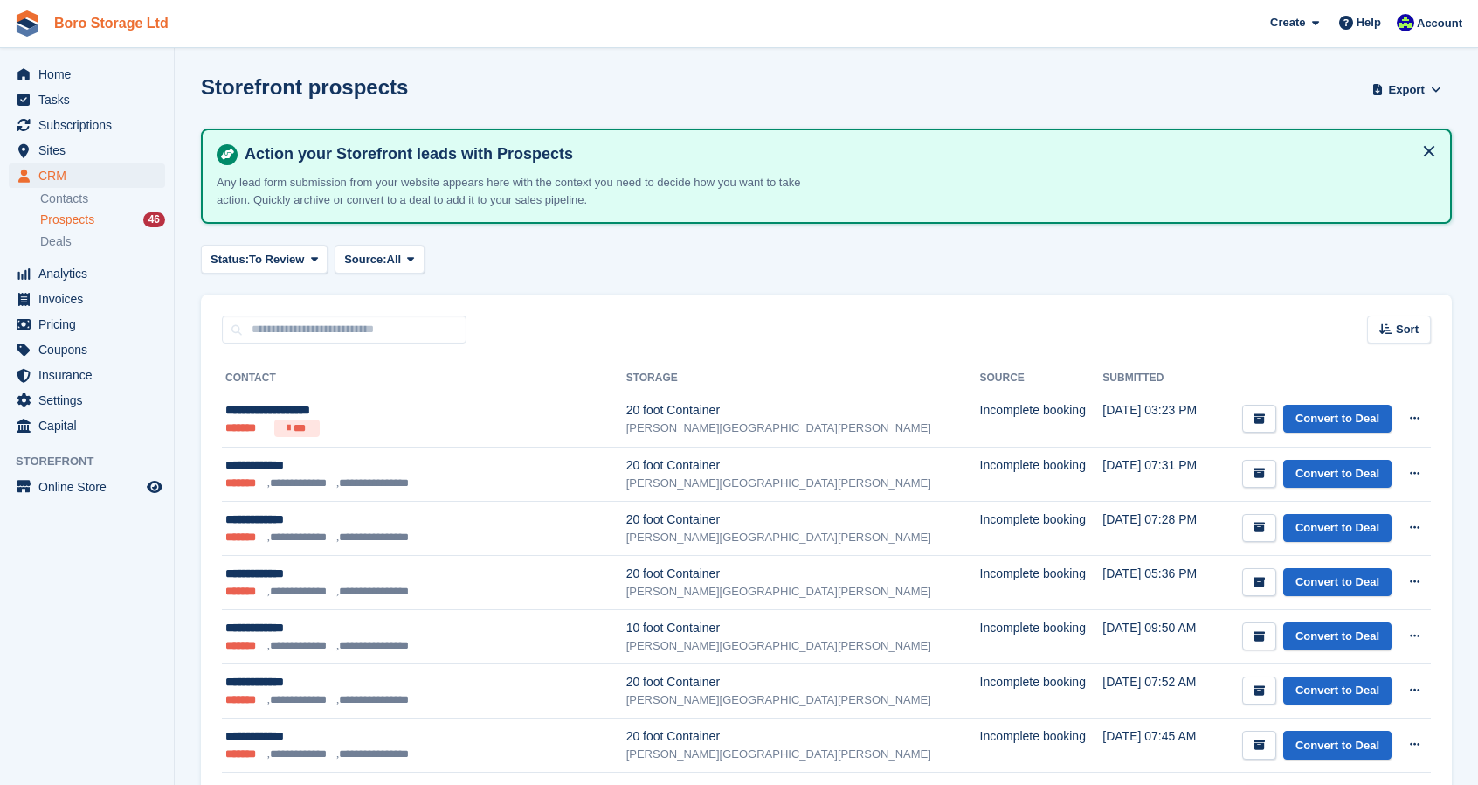
click at [125, 17] on link "Boro Storage Ltd" at bounding box center [111, 23] width 128 height 29
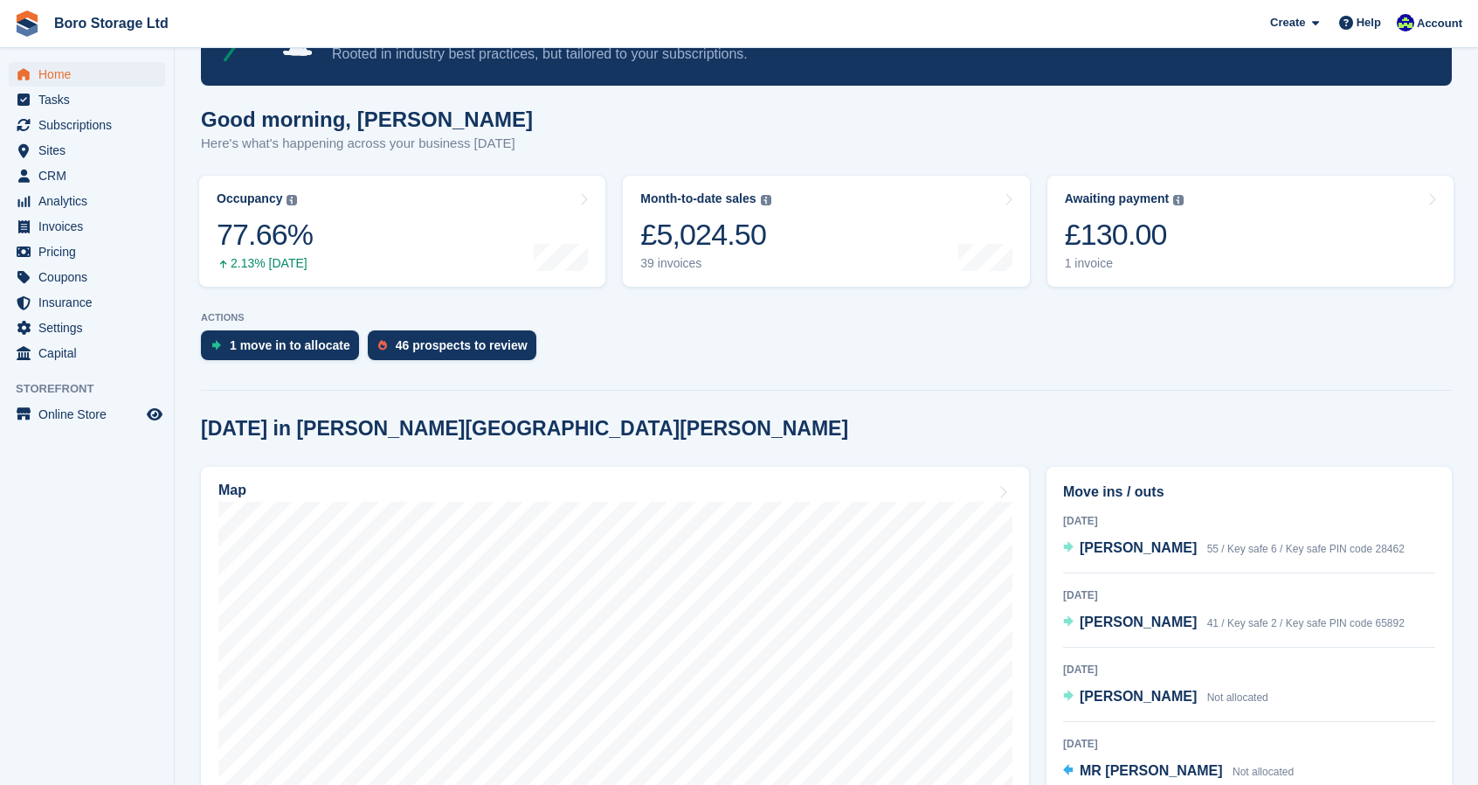
scroll to position [105, 0]
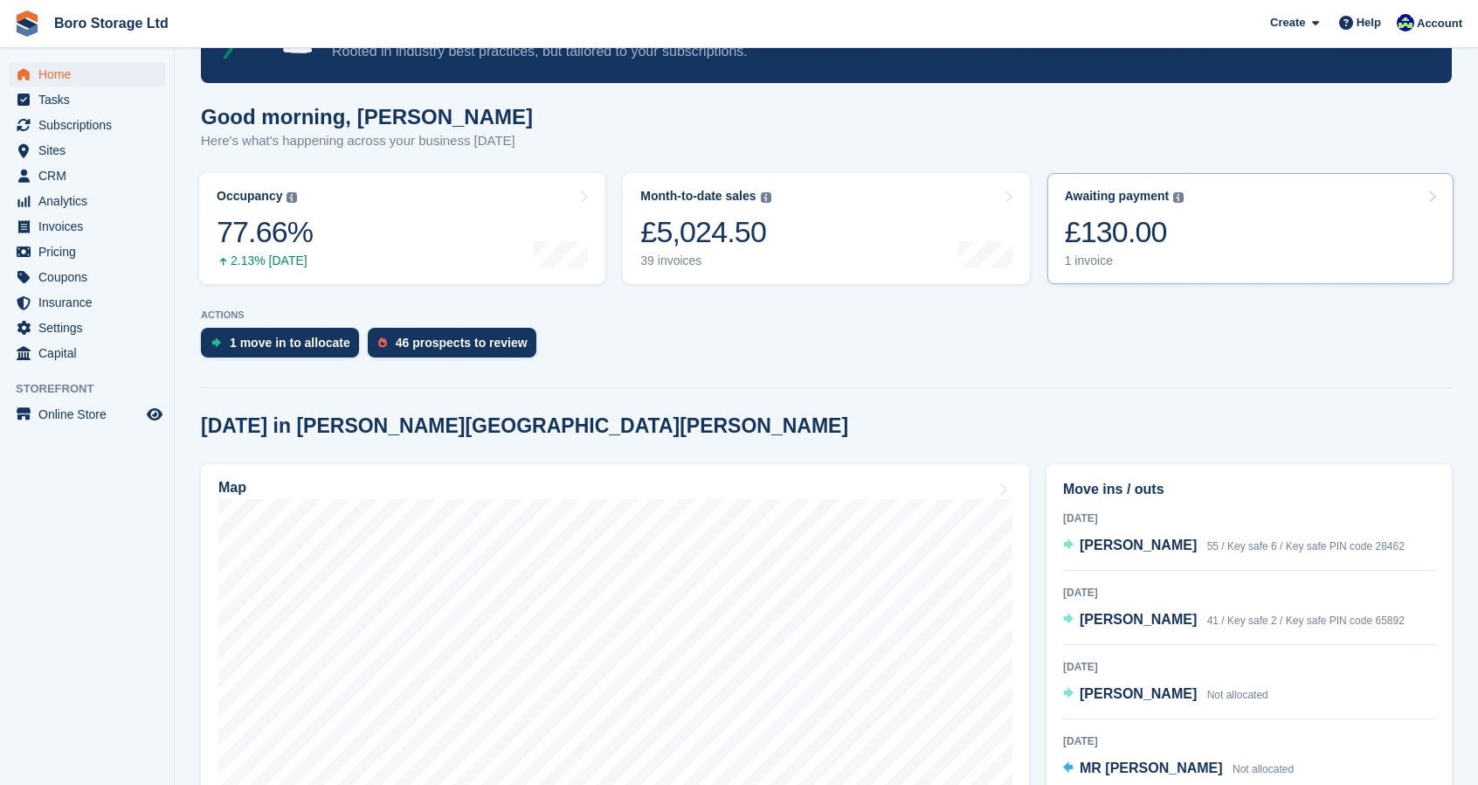
click at [1096, 263] on div "1 invoice" at bounding box center [1125, 260] width 120 height 15
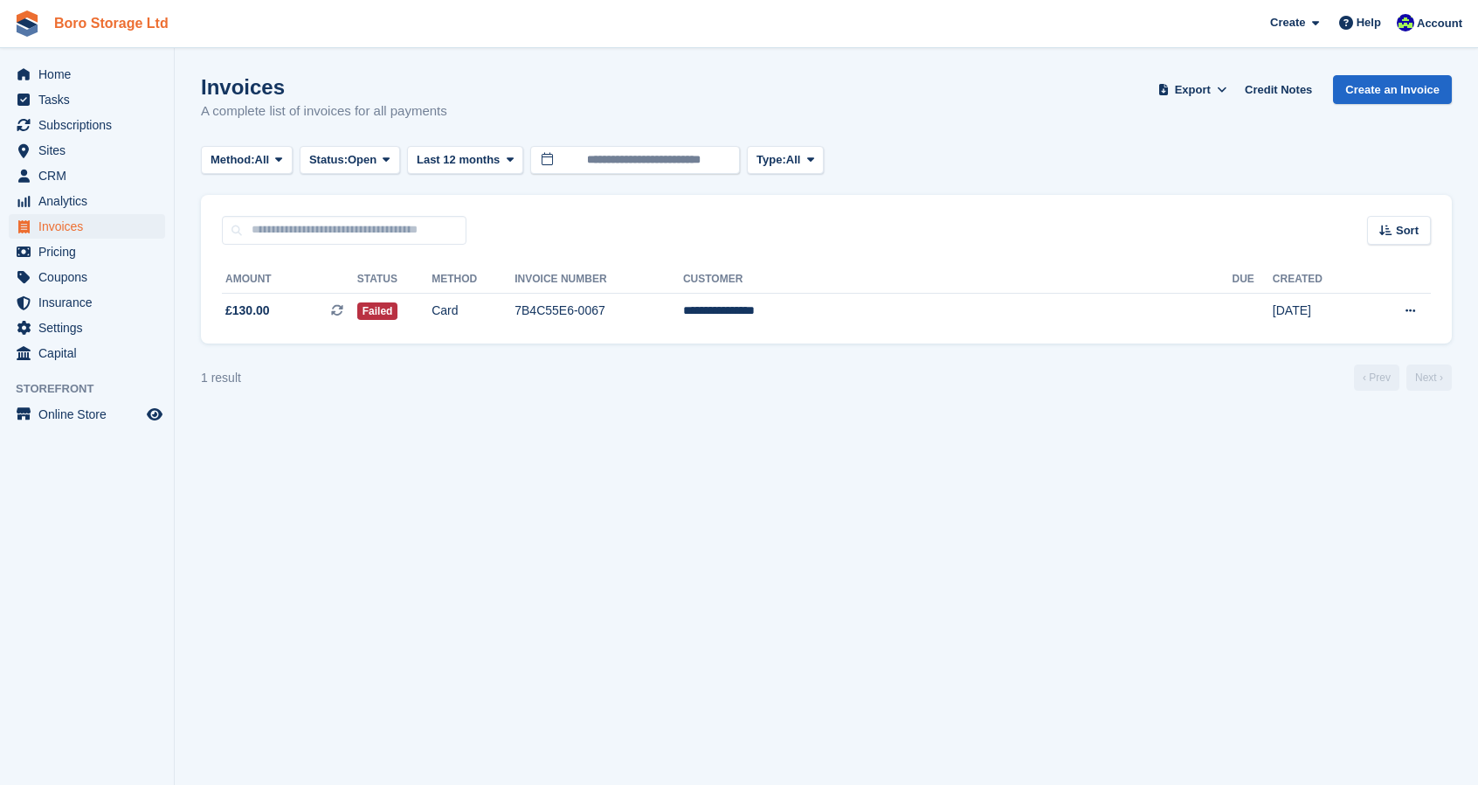
click at [115, 26] on link "Boro Storage Ltd" at bounding box center [111, 23] width 128 height 29
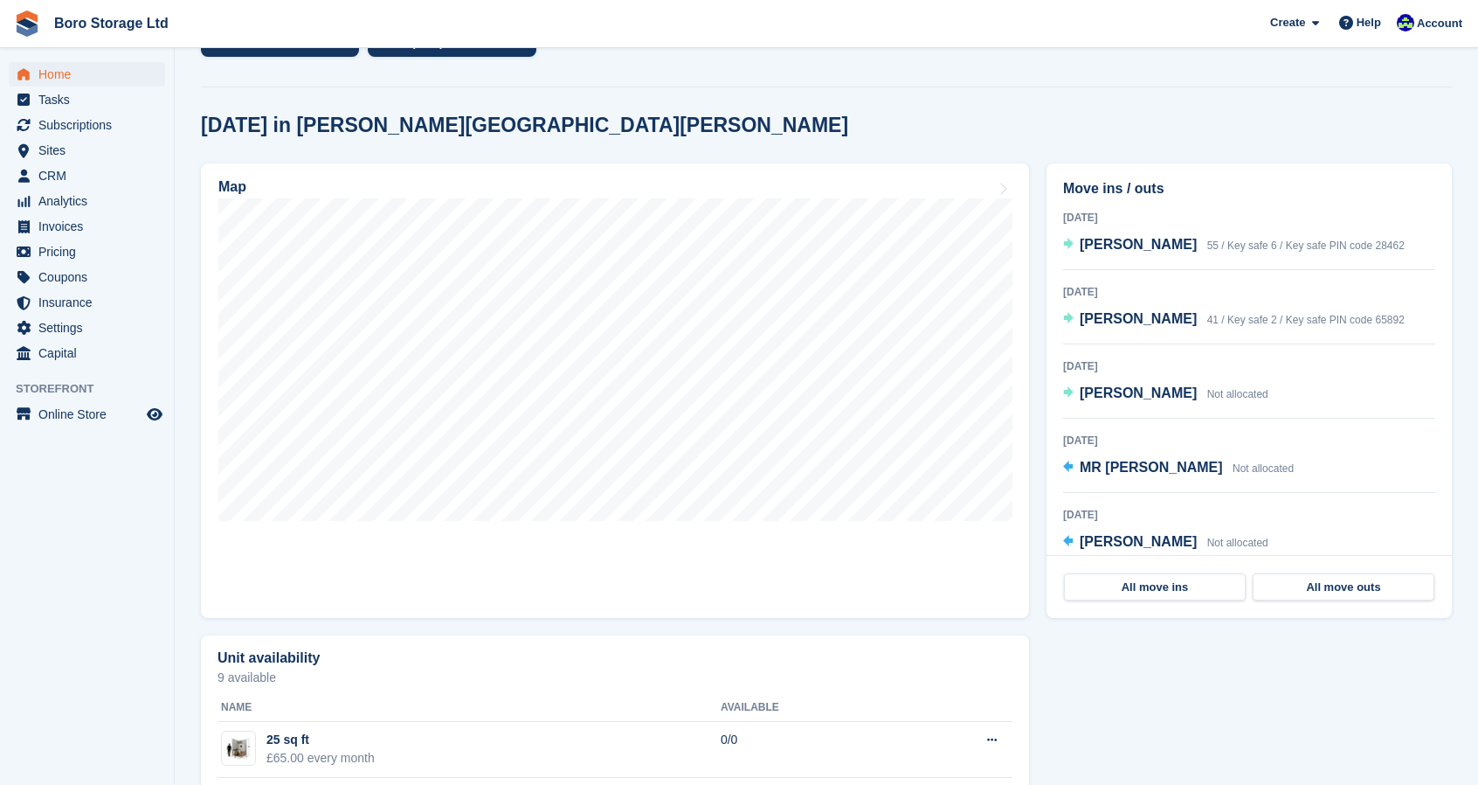
scroll to position [407, 0]
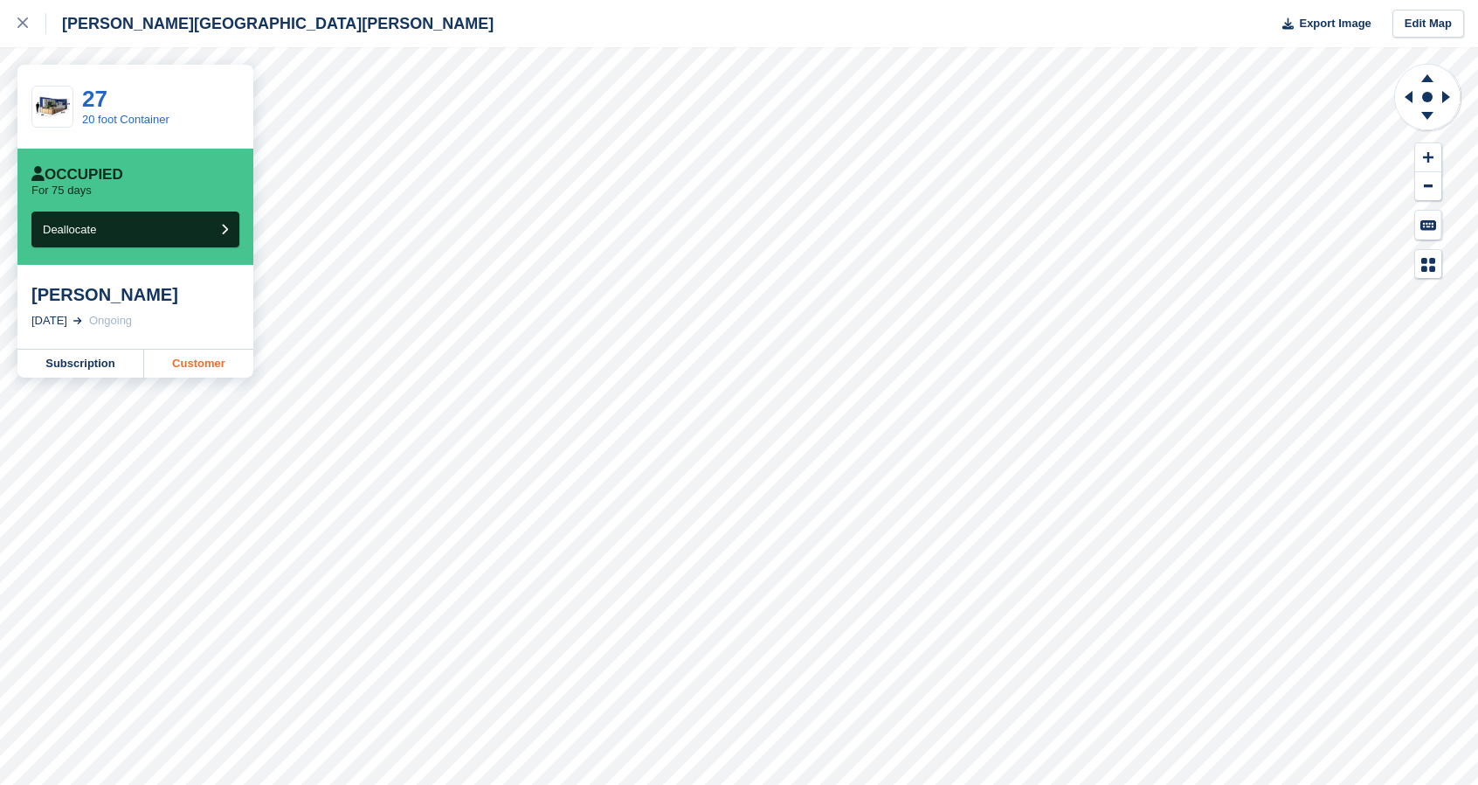
click at [220, 366] on link "Customer" at bounding box center [198, 363] width 109 height 28
click at [23, 17] on div at bounding box center [31, 23] width 29 height 21
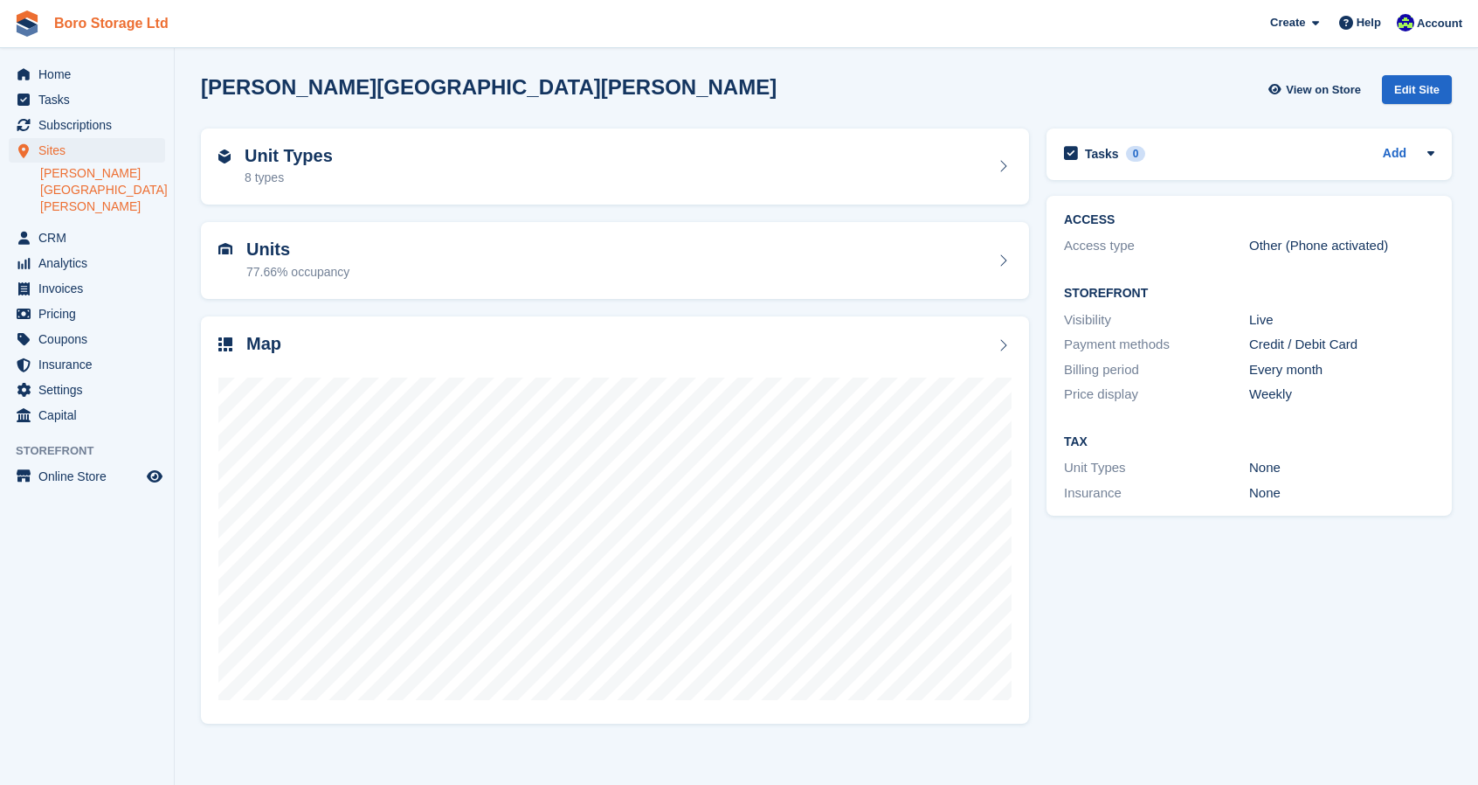
click at [79, 24] on link "Boro Storage Ltd" at bounding box center [111, 23] width 128 height 29
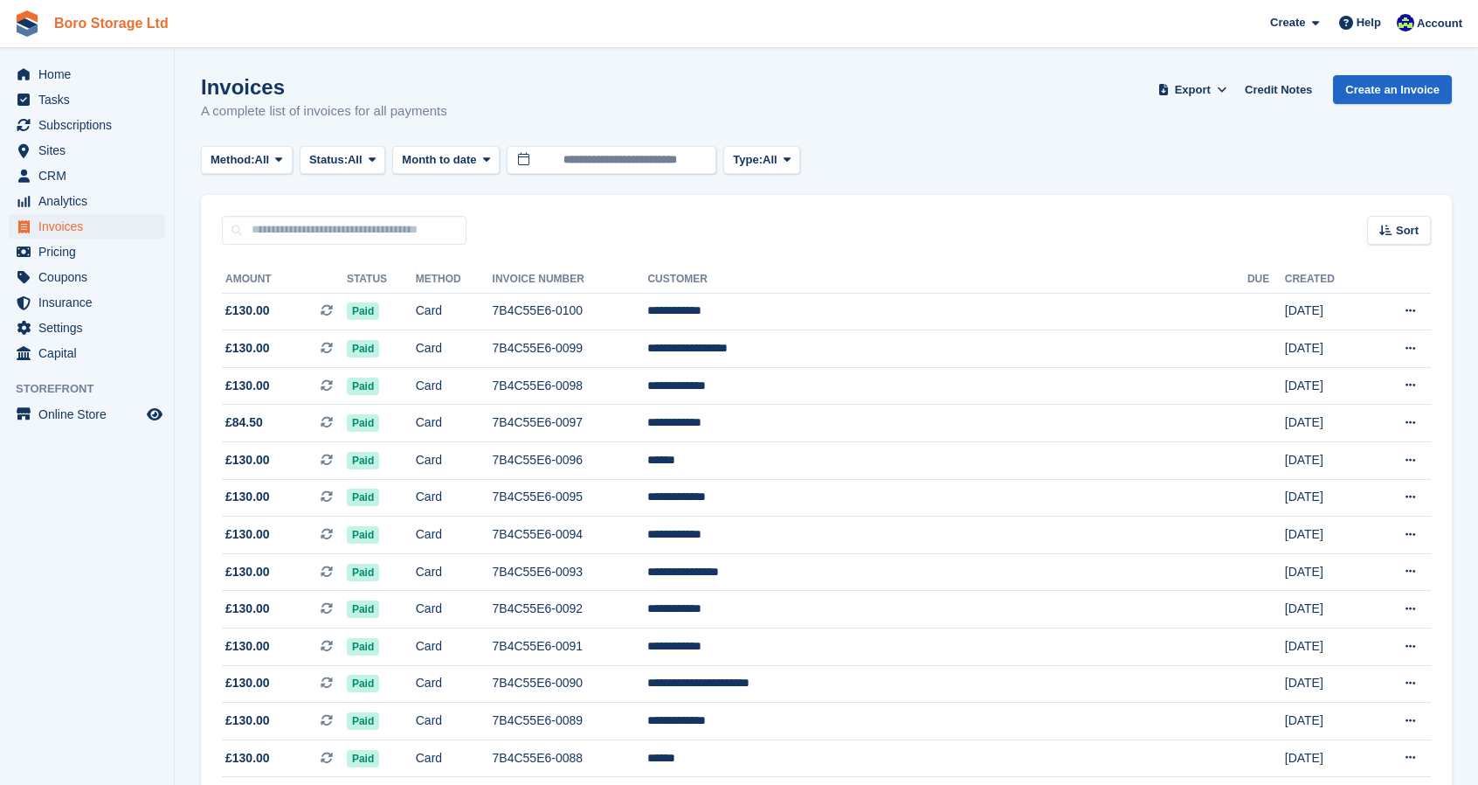
click at [107, 25] on link "Boro Storage Ltd" at bounding box center [111, 23] width 128 height 29
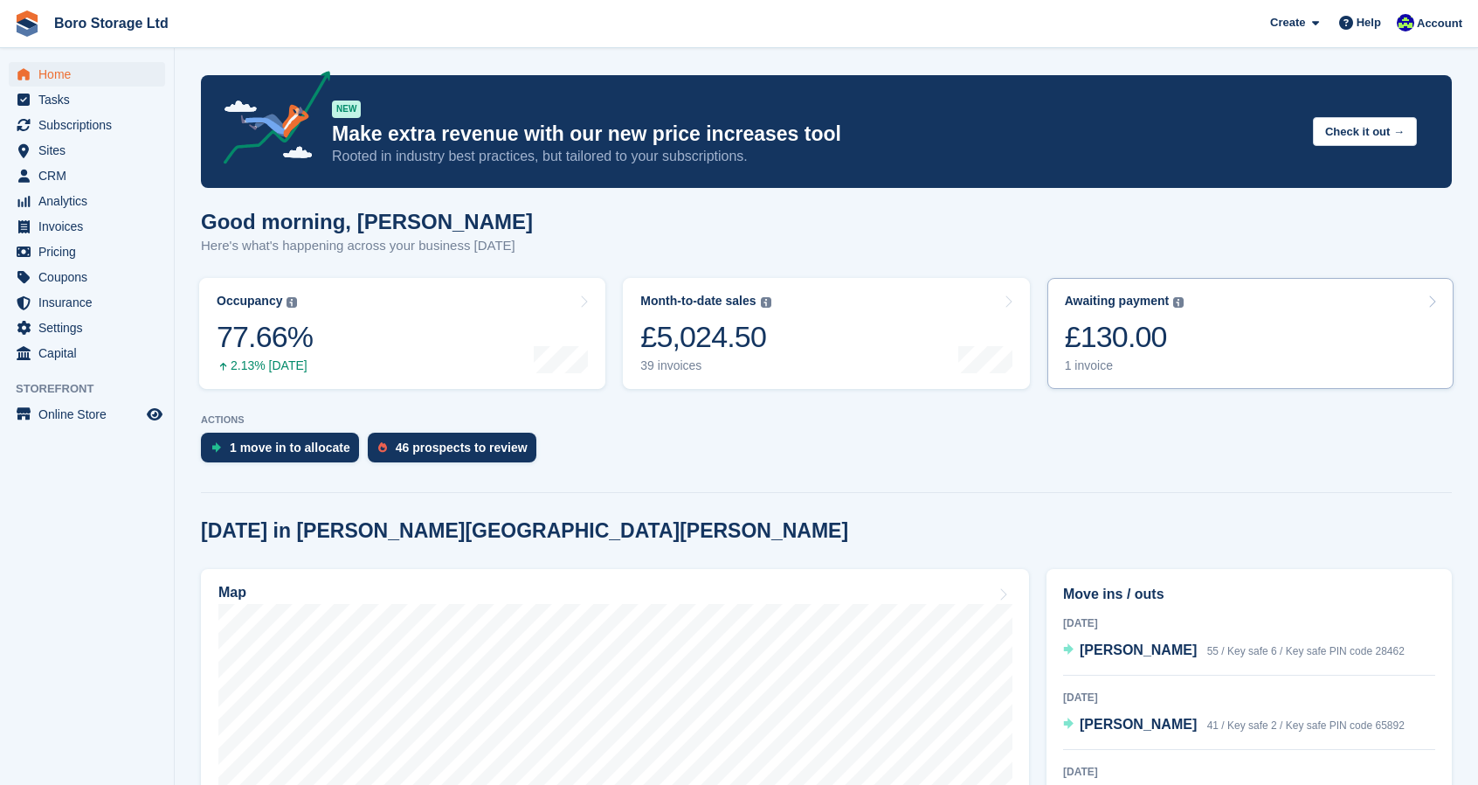
click at [1095, 363] on div "1 invoice" at bounding box center [1125, 365] width 120 height 15
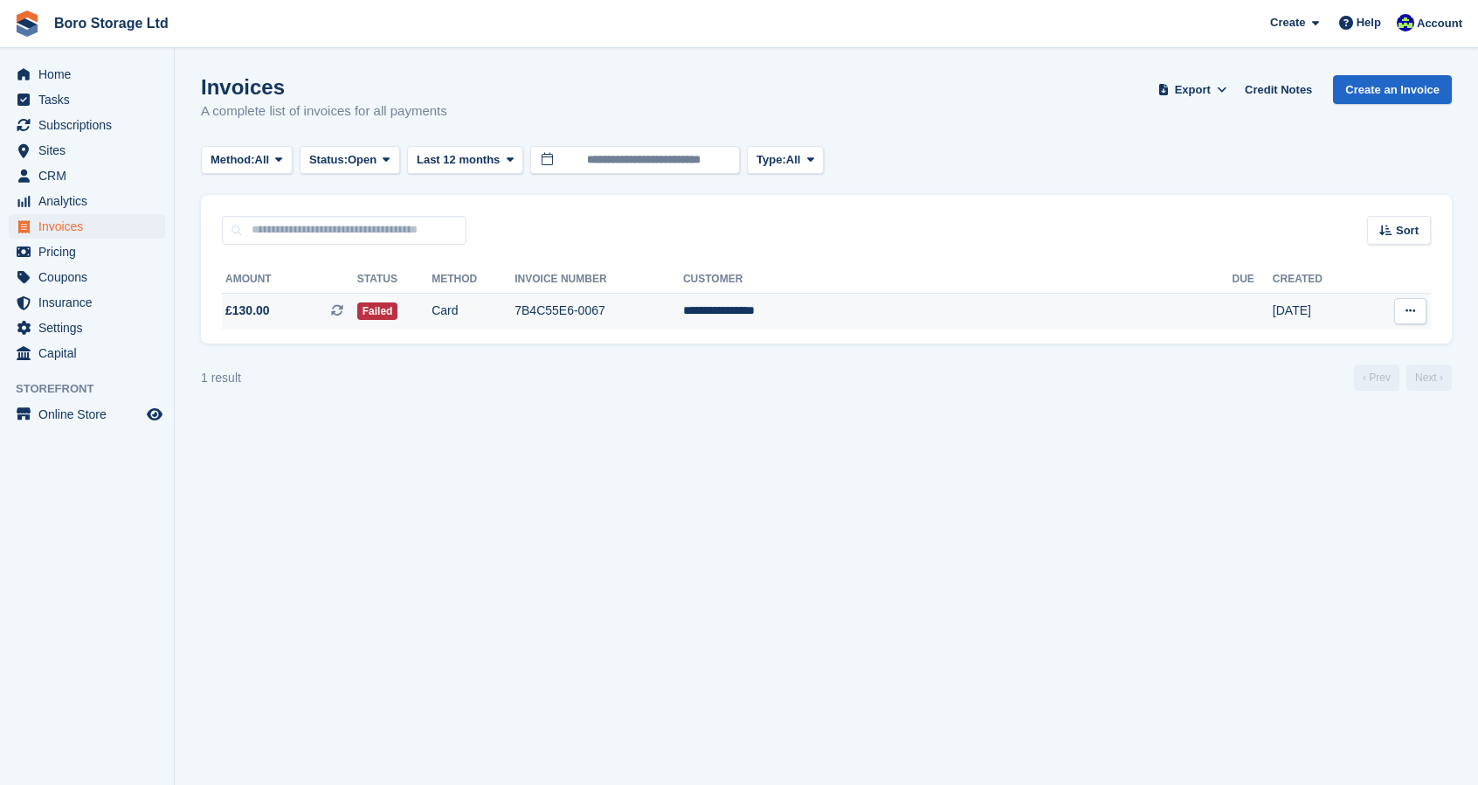
click at [1412, 312] on icon at bounding box center [1411, 310] width 10 height 11
click at [683, 308] on td "7B4C55E6-0067" at bounding box center [599, 311] width 169 height 37
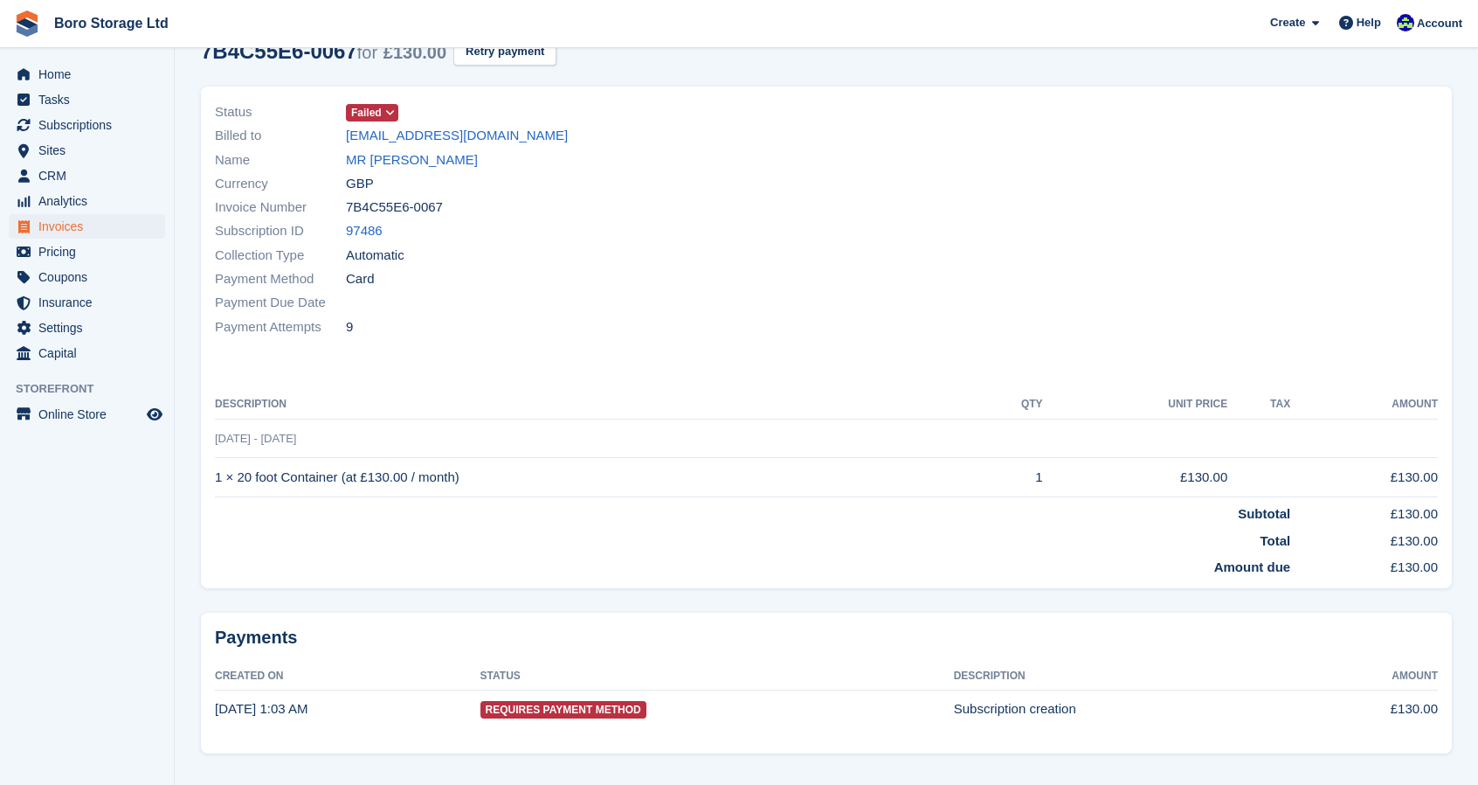
scroll to position [121, 0]
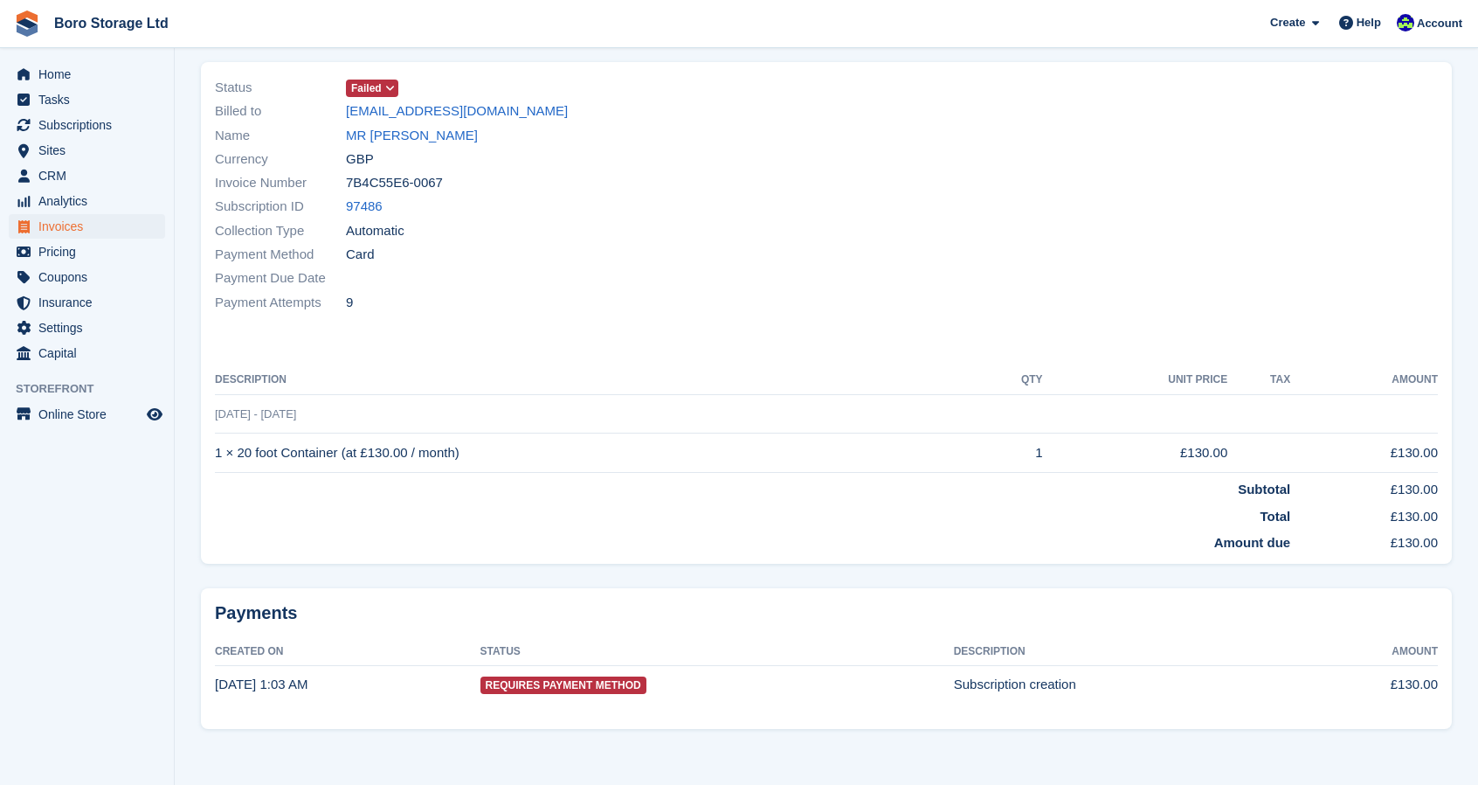
click at [391, 81] on span at bounding box center [391, 88] width 14 height 14
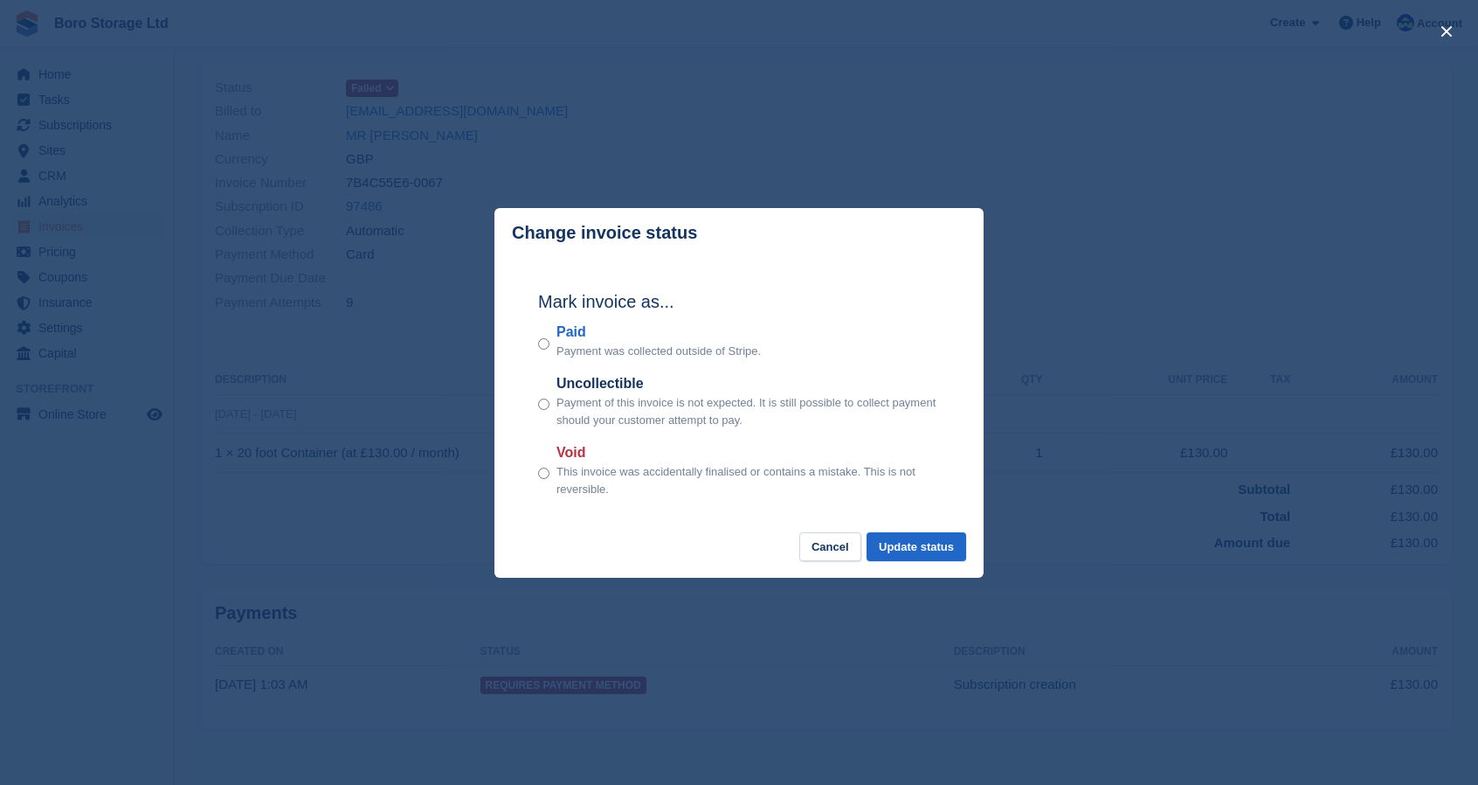
click at [1283, 181] on div "close" at bounding box center [739, 392] width 1478 height 785
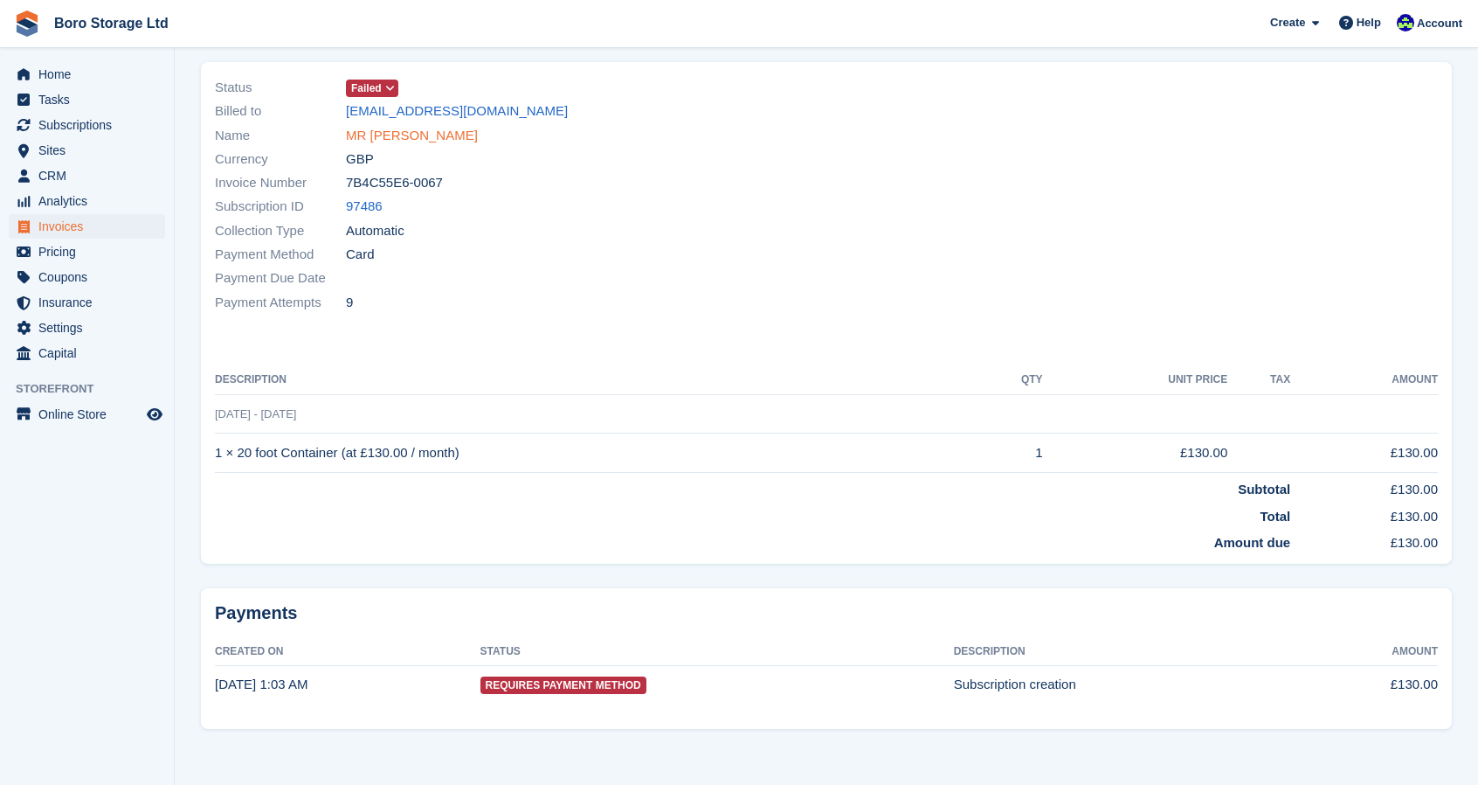
click at [442, 132] on link "MR [PERSON_NAME]" at bounding box center [412, 136] width 132 height 20
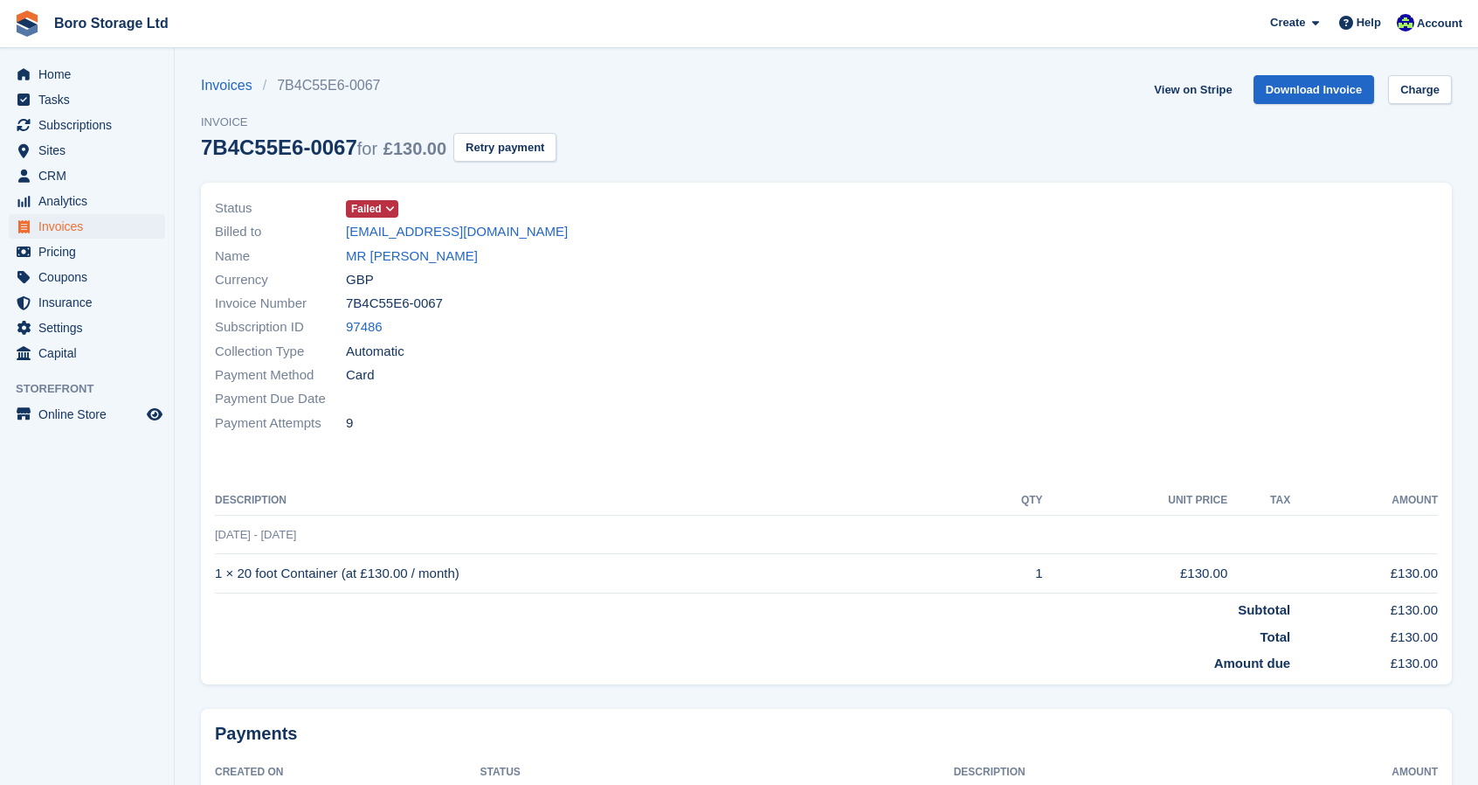
scroll to position [121, 0]
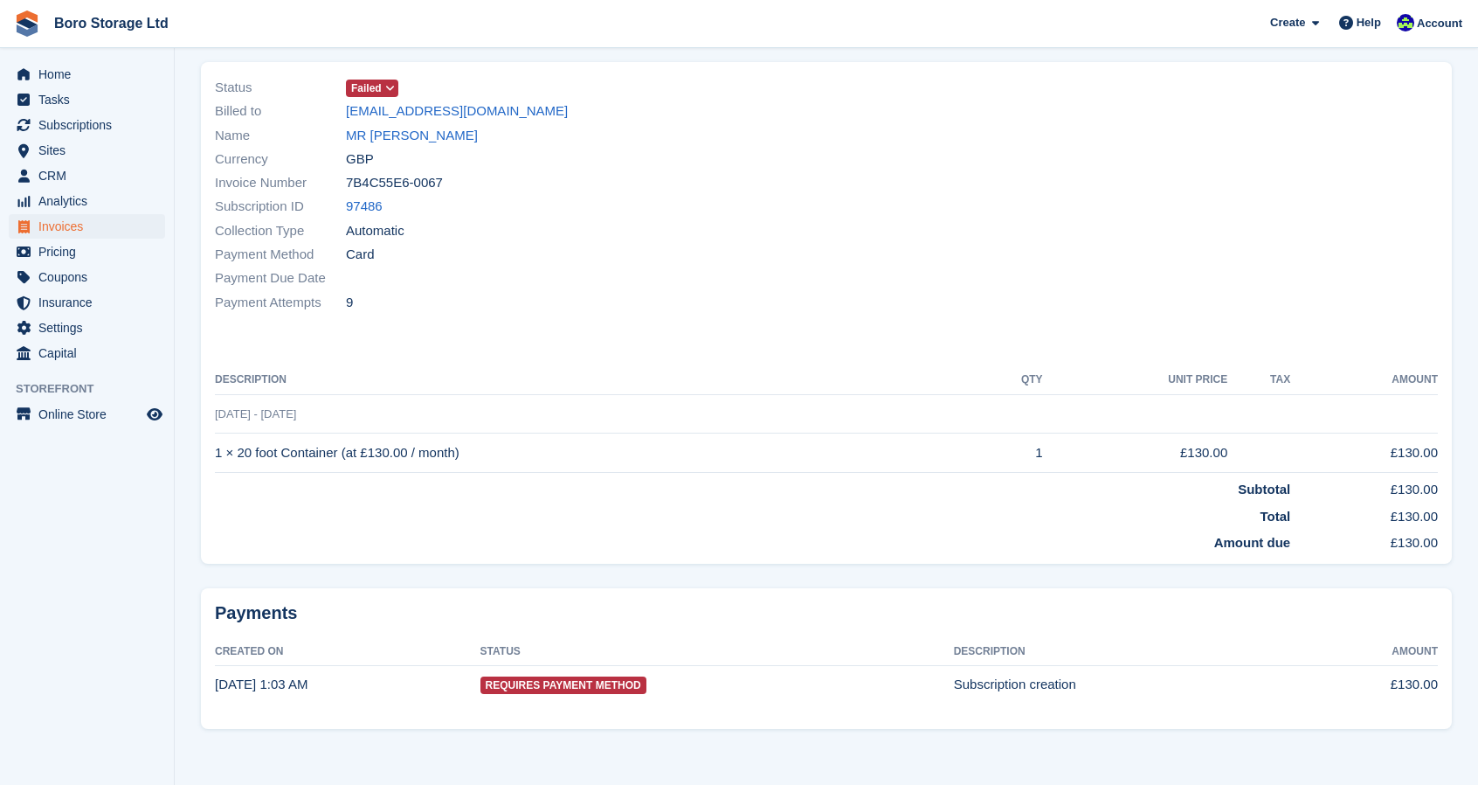
click at [389, 92] on icon at bounding box center [390, 88] width 10 height 10
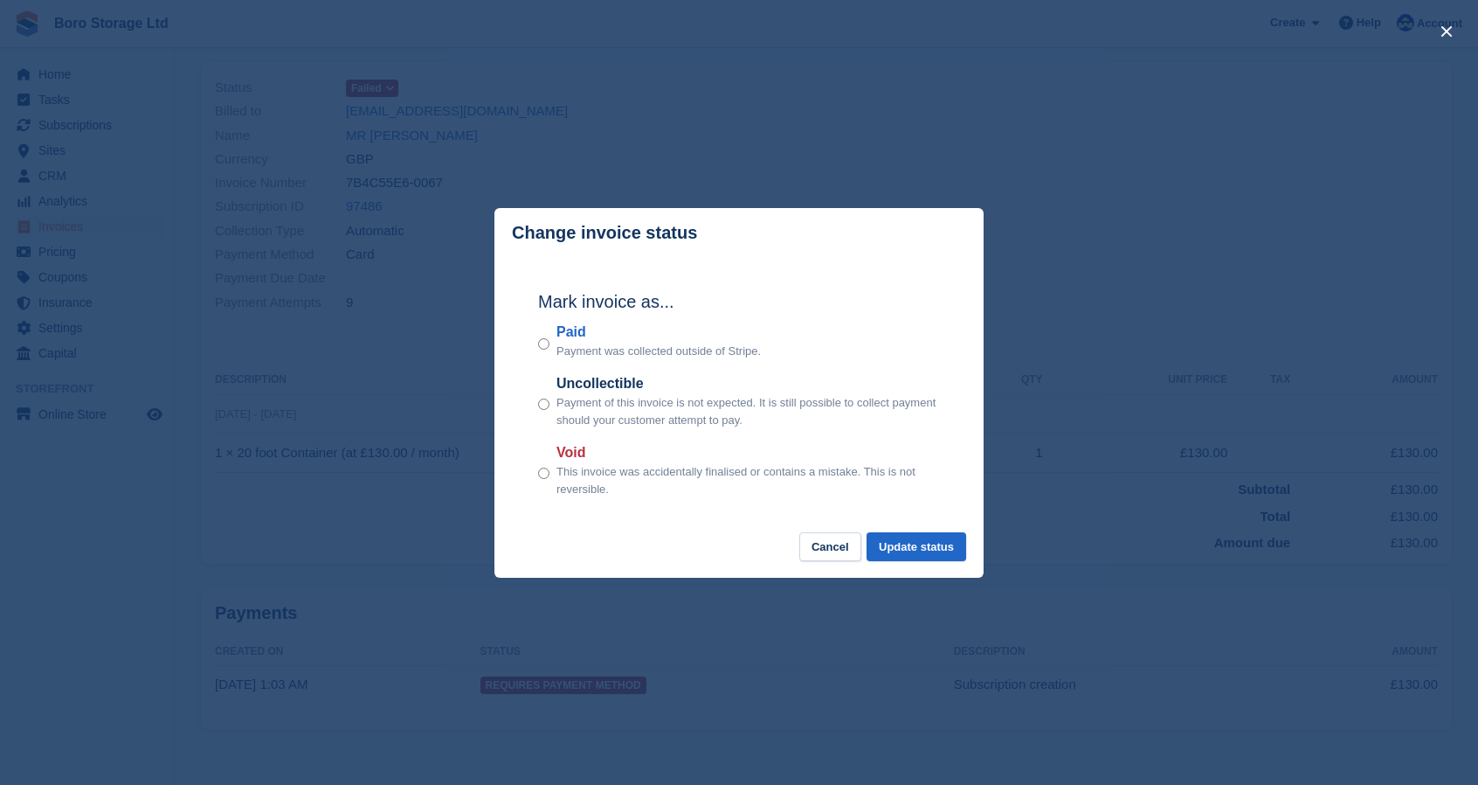
click at [566, 478] on p "This invoice was accidentally finalised or contains a mistake. This is not reve…" at bounding box center [749, 480] width 384 height 34
click at [928, 543] on button "Update status" at bounding box center [917, 546] width 100 height 29
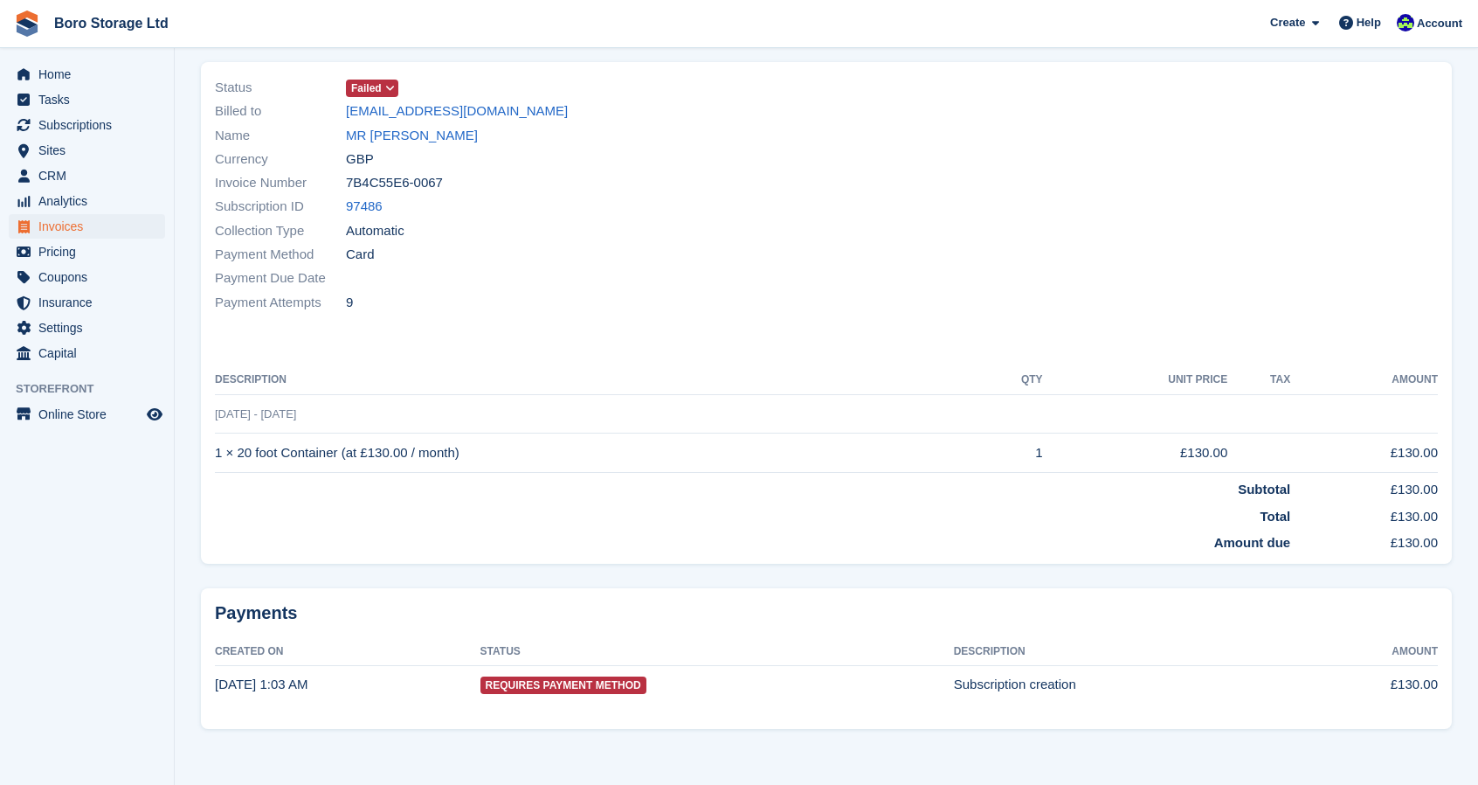
scroll to position [0, 0]
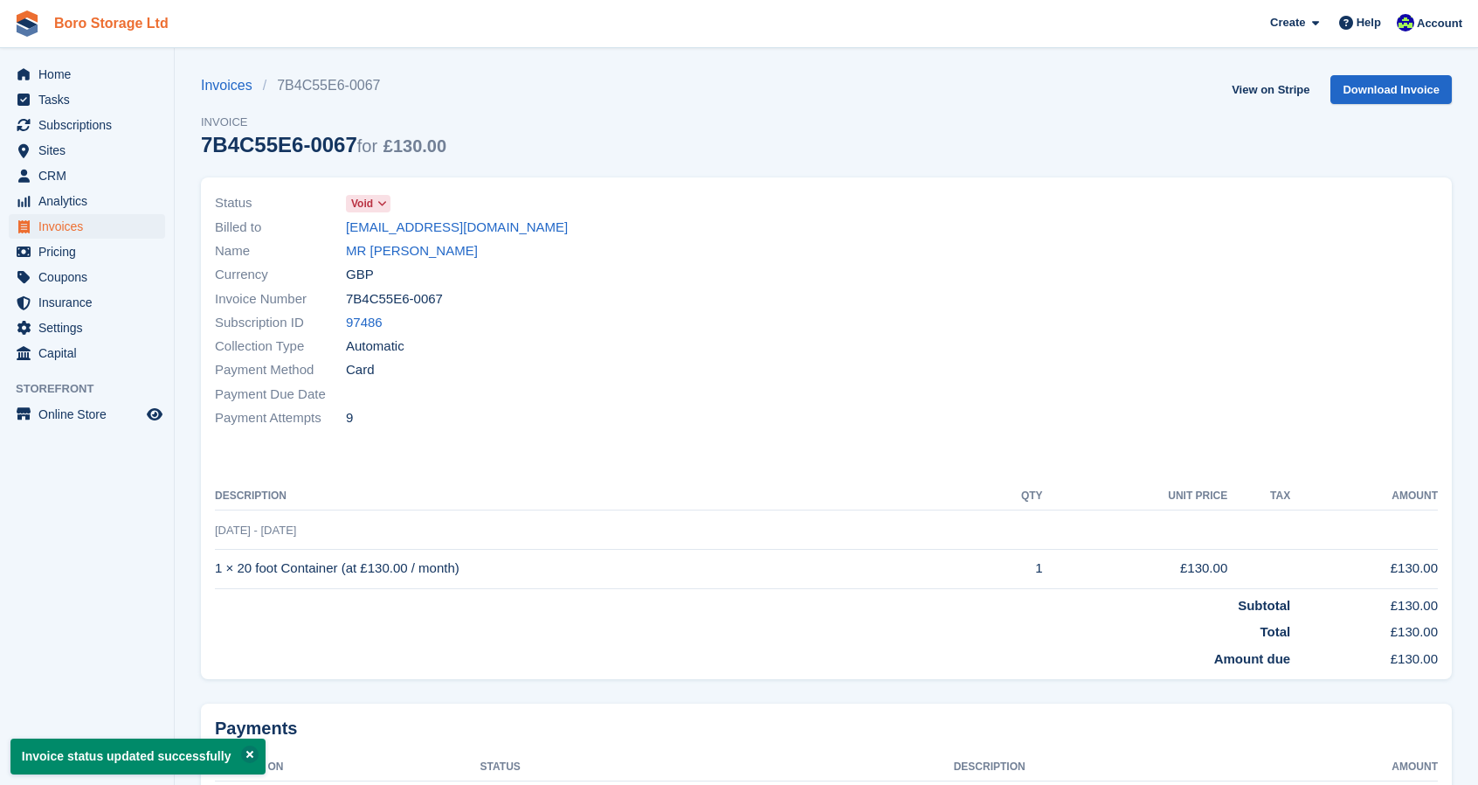
click at [87, 26] on link "Boro Storage Ltd" at bounding box center [111, 23] width 128 height 29
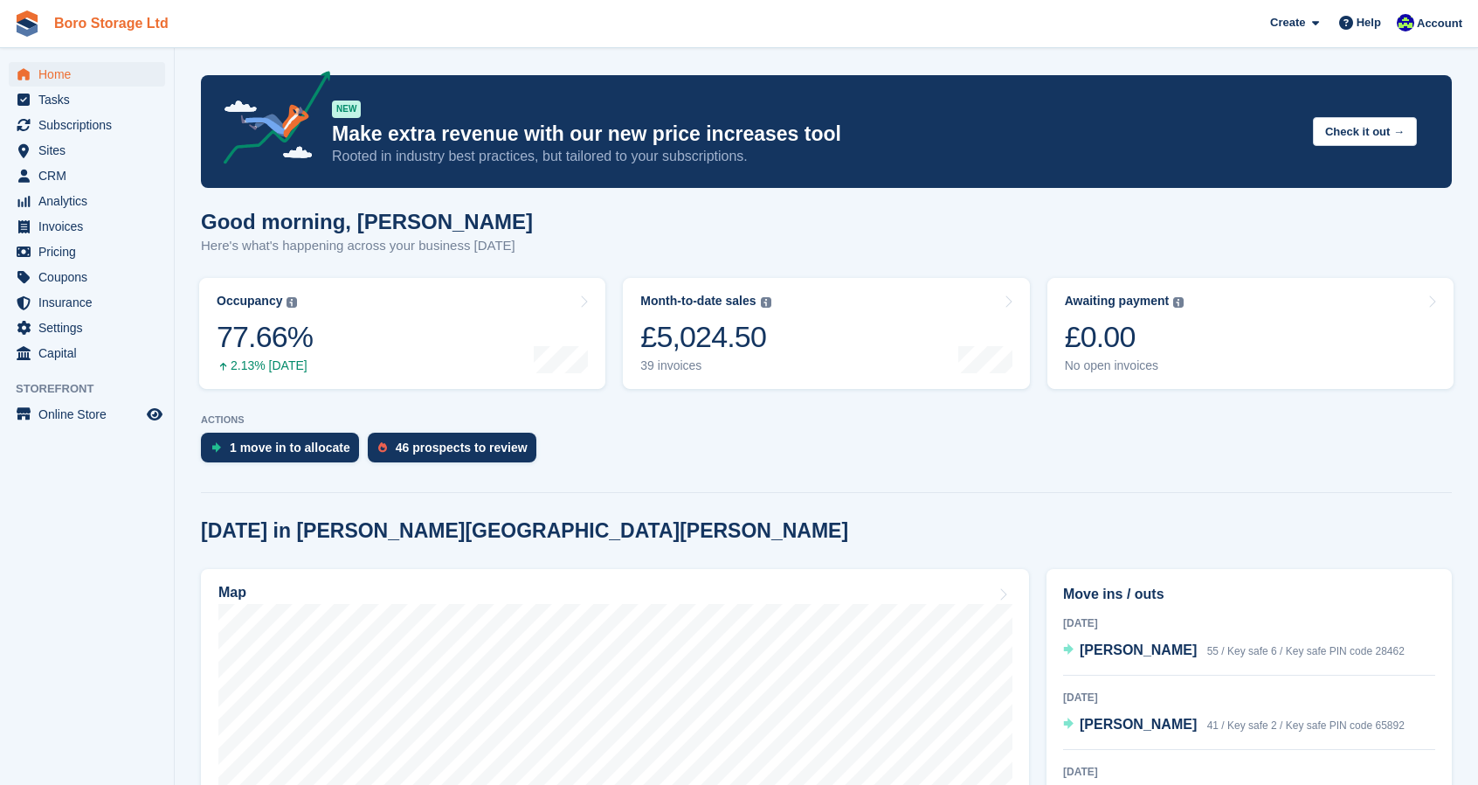
click at [91, 17] on link "Boro Storage Ltd" at bounding box center [111, 23] width 128 height 29
